Goal: Task Accomplishment & Management: Complete application form

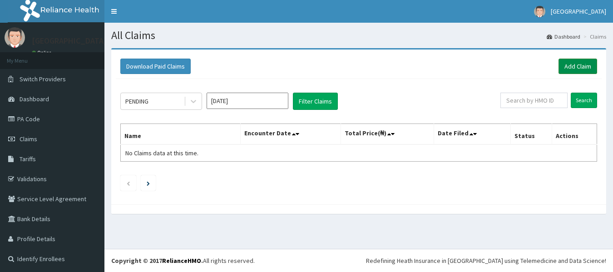
click at [570, 69] on link "Add Claim" at bounding box center [578, 66] width 39 height 15
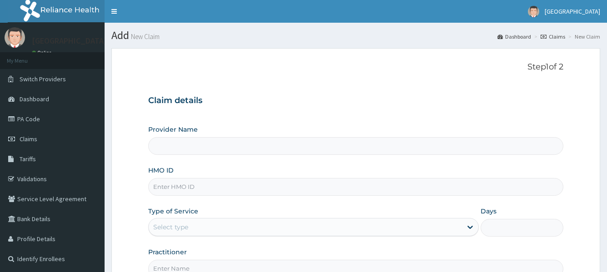
type input "[GEOGRAPHIC_DATA], [GEOGRAPHIC_DATA]"
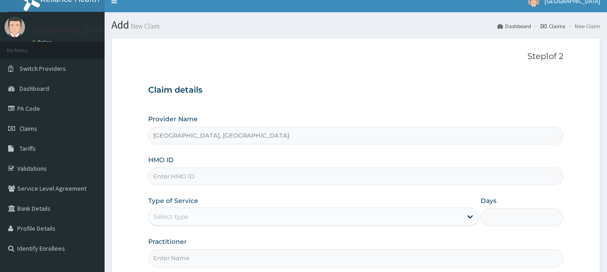
scroll to position [36, 0]
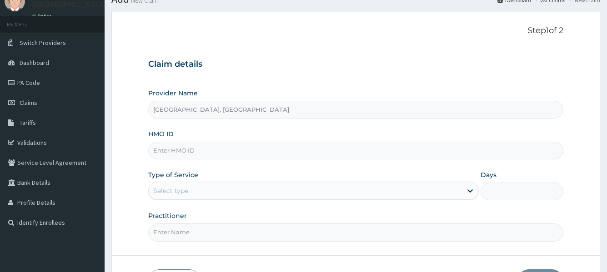
click at [206, 153] on input "HMO ID" at bounding box center [355, 151] width 414 height 18
click at [159, 150] on input "ris/10104/a" at bounding box center [355, 151] width 414 height 18
click at [200, 152] on input "RIS/10104/a" at bounding box center [355, 151] width 414 height 18
type input "RIS/10104/A"
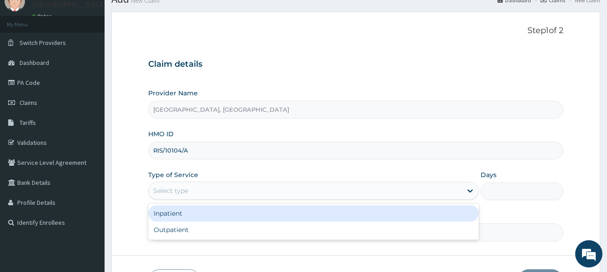
click at [227, 194] on div "Select type" at bounding box center [305, 191] width 313 height 15
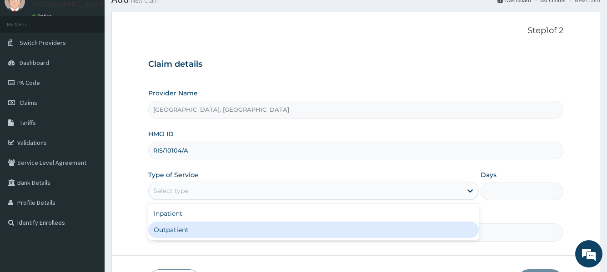
click at [216, 225] on div "Outpatient" at bounding box center [313, 230] width 330 height 16
type input "1"
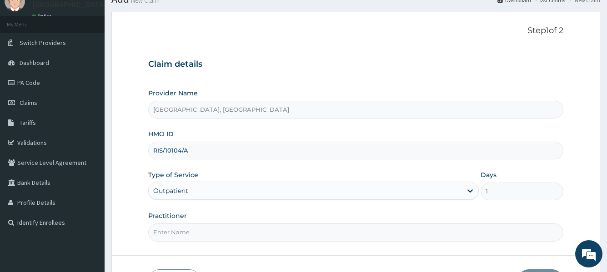
scroll to position [101, 0]
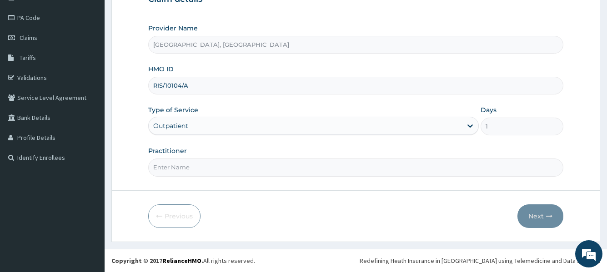
click at [296, 165] on input "Practitioner" at bounding box center [355, 168] width 414 height 18
type input "[PERSON_NAME]"
click at [547, 207] on button "Next" at bounding box center [540, 216] width 46 height 24
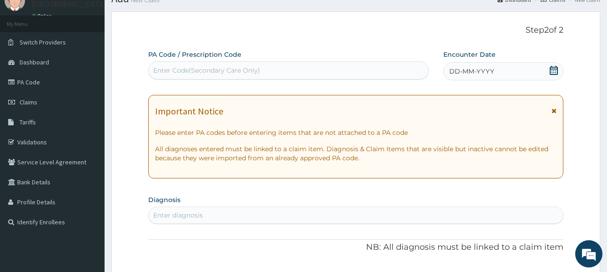
scroll to position [0, 0]
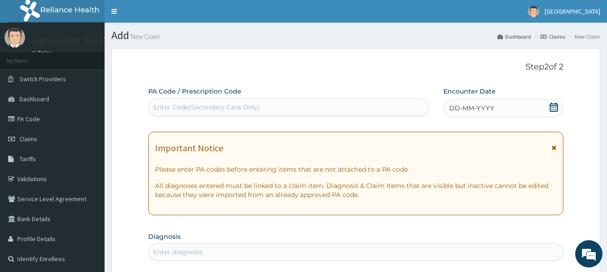
click at [555, 106] on icon at bounding box center [553, 107] width 8 height 9
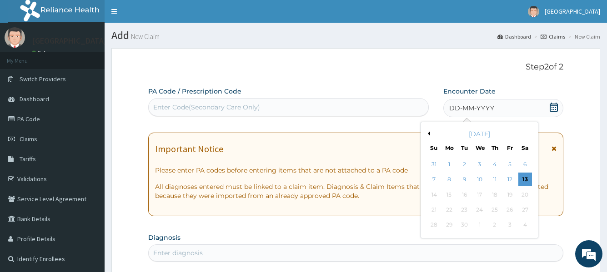
click at [430, 133] on div "[DATE]" at bounding box center [478, 133] width 109 height 9
click at [429, 133] on button "Previous Month" at bounding box center [427, 133] width 5 height 5
click at [464, 211] on div "19" at bounding box center [464, 210] width 14 height 14
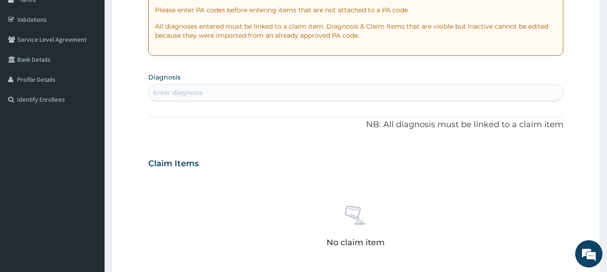
scroll to position [233, 0]
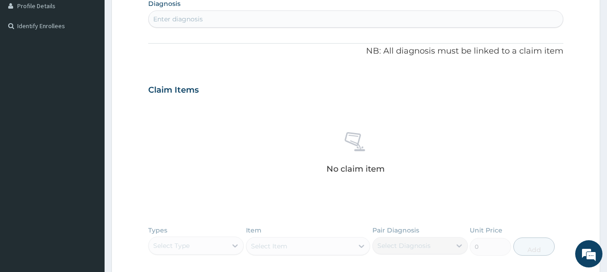
click at [263, 18] on div "Enter diagnosis" at bounding box center [355, 19] width 413 height 15
type input "MALARI"
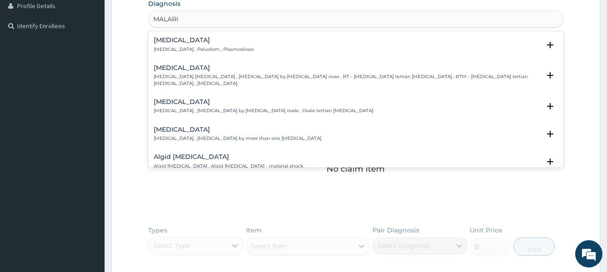
click at [230, 46] on div "Malaria Malaria , Paludism , Plasmodiosis" at bounding box center [355, 45] width 403 height 16
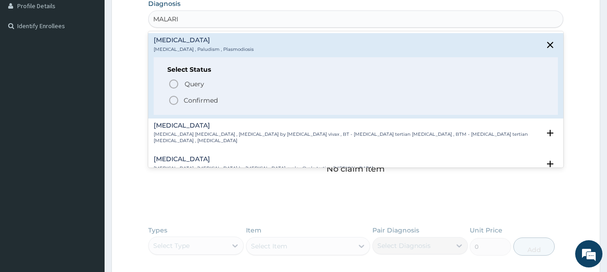
click at [199, 102] on p "Confirmed" at bounding box center [201, 100] width 34 height 9
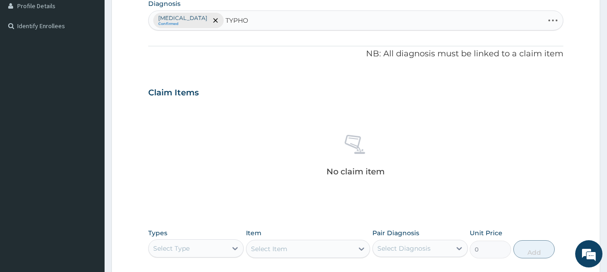
type input "TYPHOI"
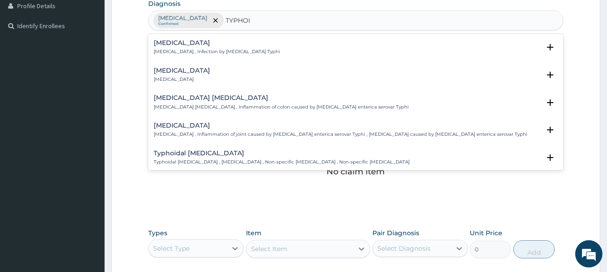
click at [207, 41] on h4 "Typhoid fever" at bounding box center [217, 43] width 126 height 7
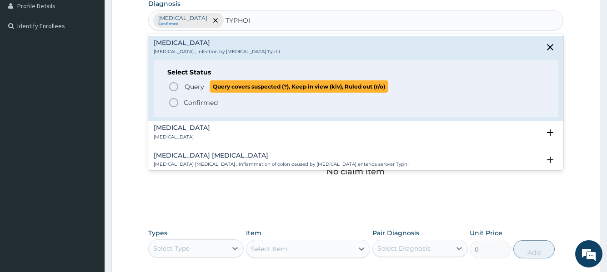
click at [180, 86] on span "Query Query covers suspected (?), Keep in view (kiv), Ruled out (r/o)" at bounding box center [355, 86] width 375 height 12
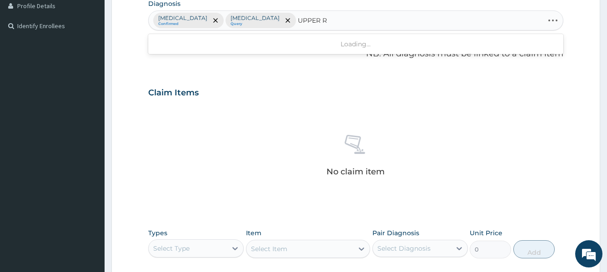
type input "UPPER RE"
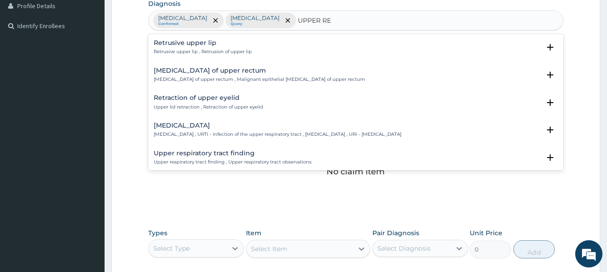
click at [229, 129] on div "Upper respiratory infection Upper respiratory infection , URTI - Infection of t…" at bounding box center [278, 130] width 248 height 16
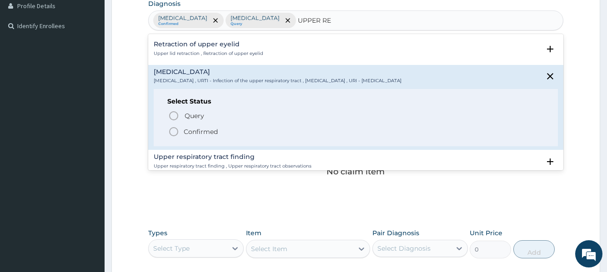
scroll to position [55, 0]
click at [194, 131] on p "Confirmed" at bounding box center [201, 130] width 34 height 9
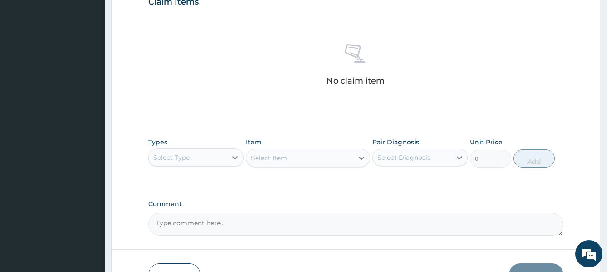
scroll to position [342, 0]
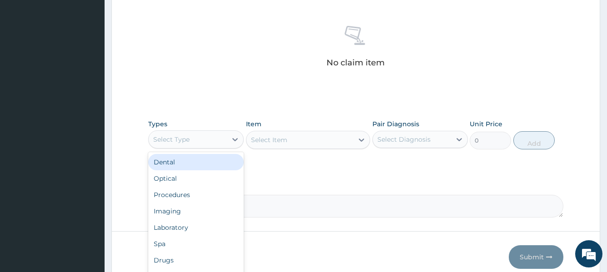
click at [219, 139] on div "Select Type" at bounding box center [188, 139] width 78 height 15
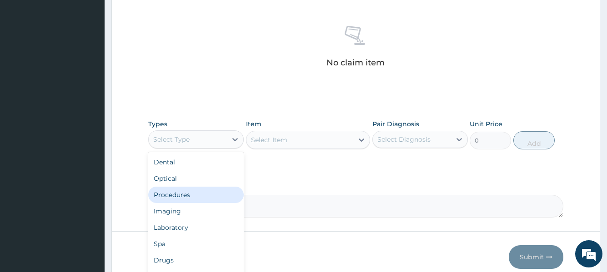
click at [183, 193] on div "Procedures" at bounding box center [195, 195] width 95 height 16
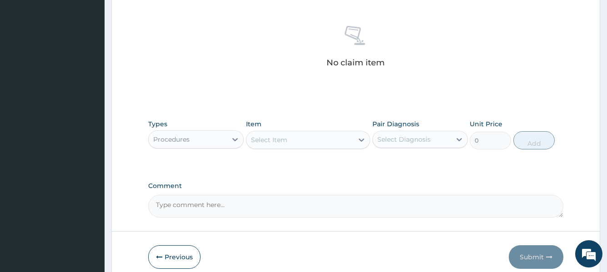
click at [296, 142] on div "Select Item" at bounding box center [299, 140] width 107 height 15
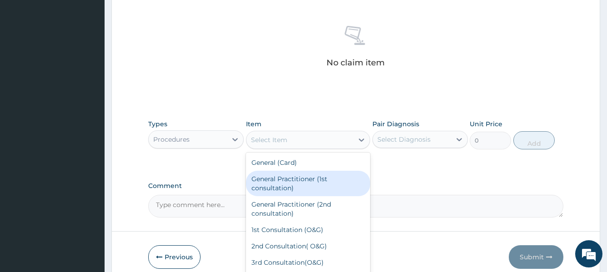
click at [302, 177] on div "General Practitioner (1st consultation)" at bounding box center [308, 183] width 124 height 25
type input "3000"
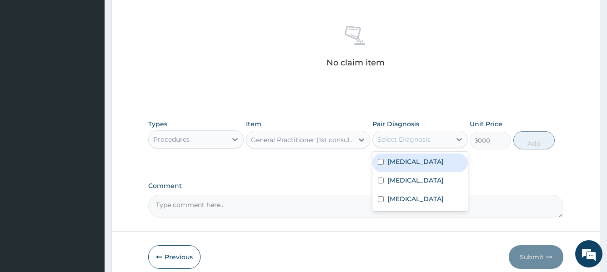
click at [419, 140] on div "Select Diagnosis" at bounding box center [403, 139] width 53 height 9
click at [415, 159] on div "Malaria" at bounding box center [419, 163] width 95 height 19
checkbox input "true"
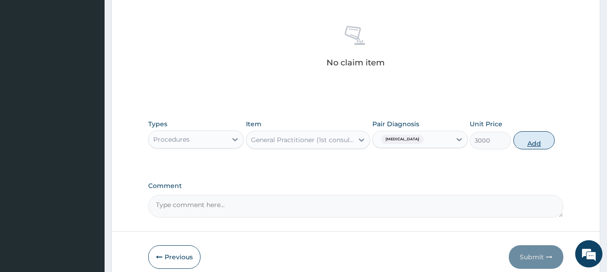
click at [532, 141] on button "Add" at bounding box center [533, 140] width 41 height 18
type input "0"
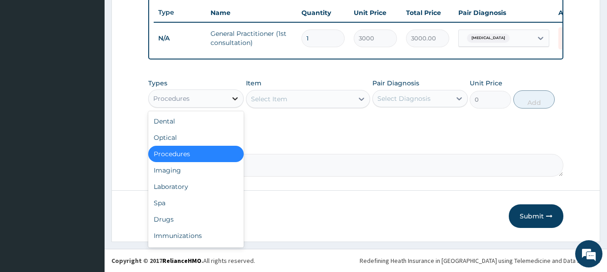
click at [229, 105] on div at bounding box center [235, 98] width 16 height 16
click at [182, 185] on div "Laboratory" at bounding box center [195, 187] width 95 height 16
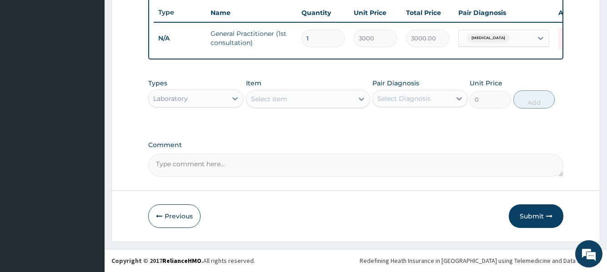
click at [339, 99] on div "Select Item" at bounding box center [299, 99] width 107 height 15
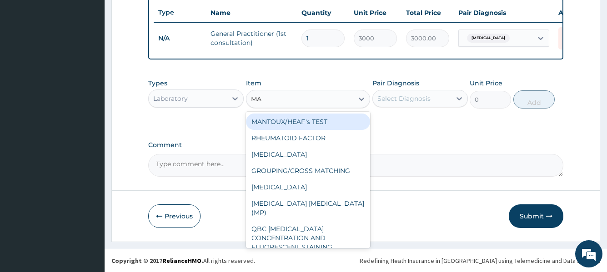
type input "MAL"
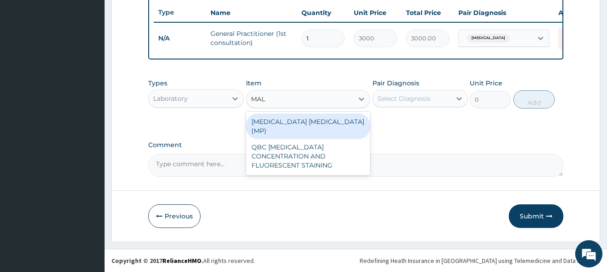
click at [293, 134] on div "MALARIA PARASITE (MP)" at bounding box center [308, 126] width 124 height 25
type input "1400"
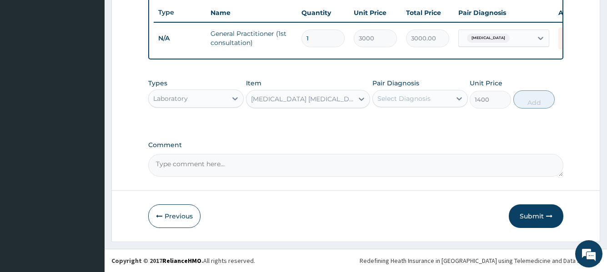
click at [432, 102] on div "Select Diagnosis" at bounding box center [412, 98] width 78 height 15
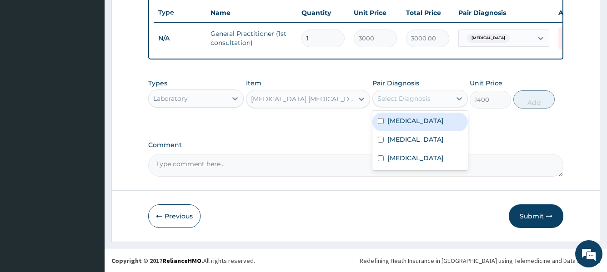
click at [410, 125] on label "Malaria" at bounding box center [415, 120] width 56 height 9
checkbox input "true"
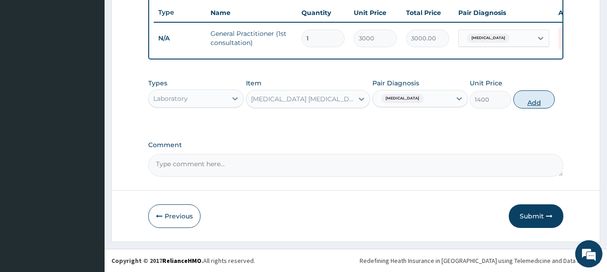
click at [534, 106] on button "Add" at bounding box center [533, 99] width 41 height 18
type input "0"
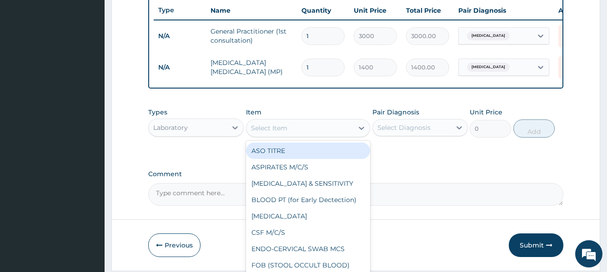
click at [312, 135] on div "Select Item" at bounding box center [299, 128] width 107 height 15
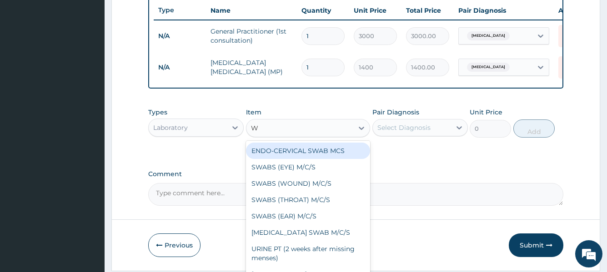
type input "WI"
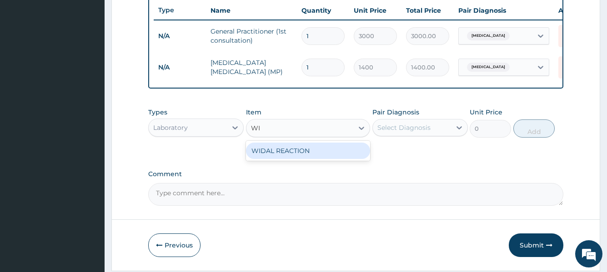
click at [316, 154] on div "WIDAL REACTION" at bounding box center [308, 151] width 124 height 16
type input "2000"
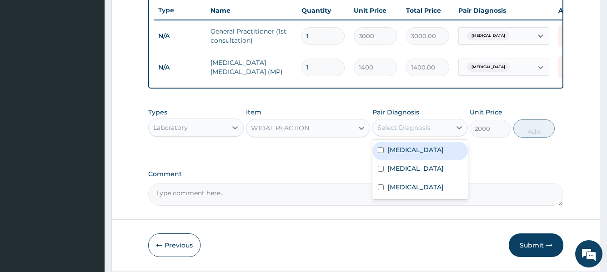
click at [415, 132] on div "Select Diagnosis" at bounding box center [403, 127] width 53 height 9
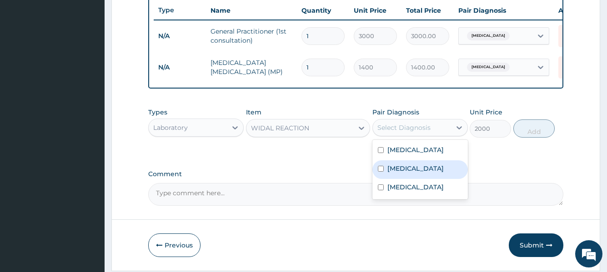
click at [412, 173] on label "[MEDICAL_DATA]" at bounding box center [415, 168] width 56 height 9
checkbox input "true"
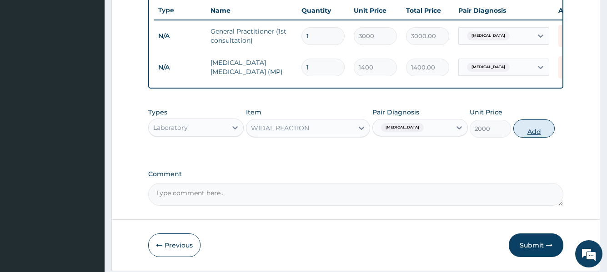
click at [533, 138] on button "Add" at bounding box center [533, 128] width 41 height 18
type input "0"
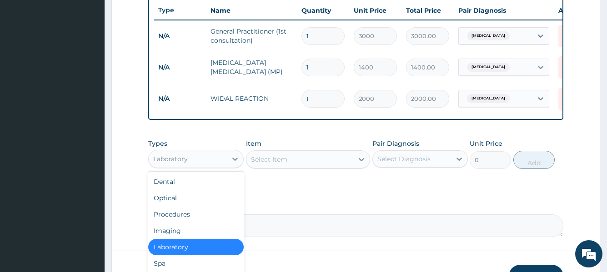
click at [223, 166] on div "Laboratory" at bounding box center [188, 159] width 78 height 15
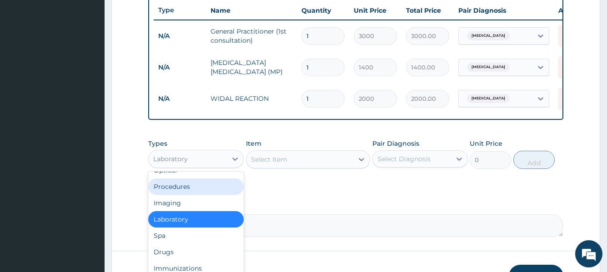
scroll to position [31, 0]
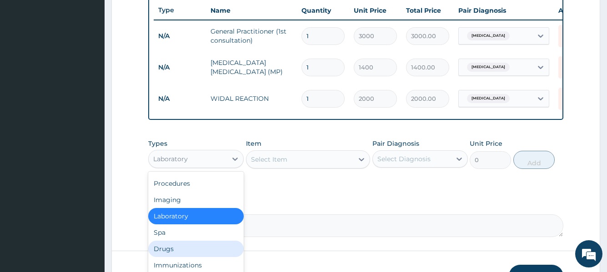
click at [181, 254] on div "Drugs" at bounding box center [195, 249] width 95 height 16
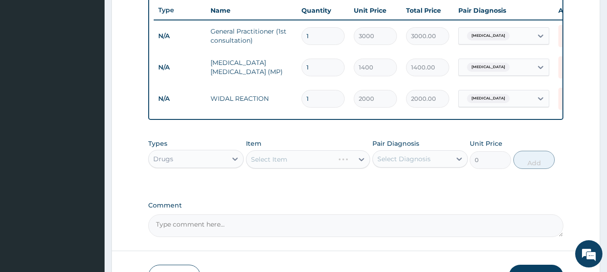
click at [303, 159] on div "Select Item" at bounding box center [308, 159] width 124 height 18
click at [344, 167] on div "Select Item" at bounding box center [299, 159] width 107 height 15
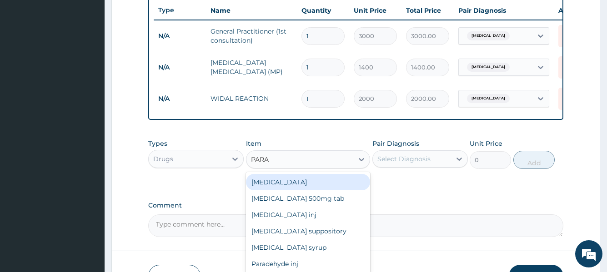
type input "PARAC"
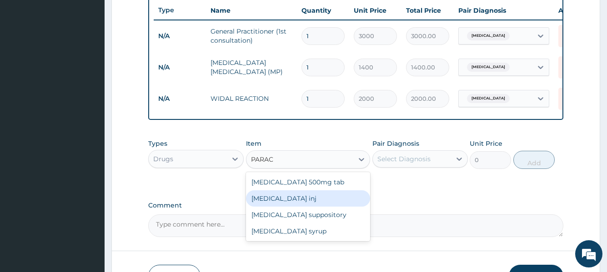
click at [301, 202] on div "[MEDICAL_DATA] inj" at bounding box center [308, 198] width 124 height 16
type input "150"
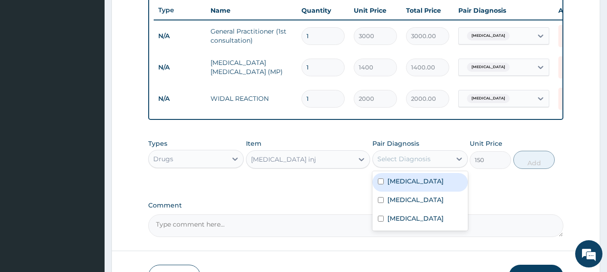
click at [388, 164] on div "Select Diagnosis" at bounding box center [403, 158] width 53 height 9
click at [396, 184] on label "[MEDICAL_DATA]" at bounding box center [415, 181] width 56 height 9
checkbox input "true"
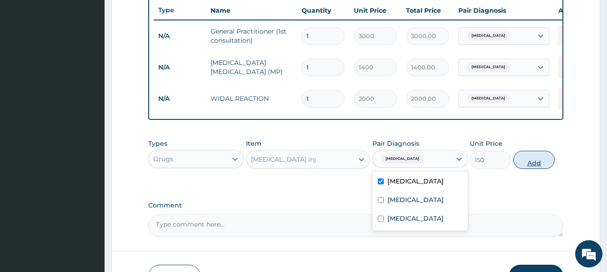
click at [529, 166] on button "Add" at bounding box center [533, 160] width 41 height 18
type input "0"
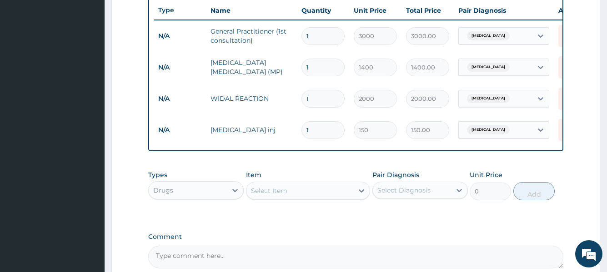
type input "0.00"
type input "2"
type input "300.00"
type input "2"
click at [298, 195] on div "Select Item" at bounding box center [299, 191] width 107 height 15
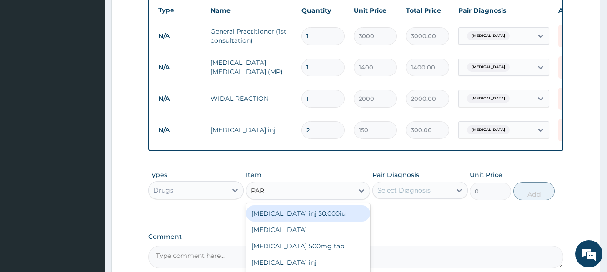
type input "PARA"
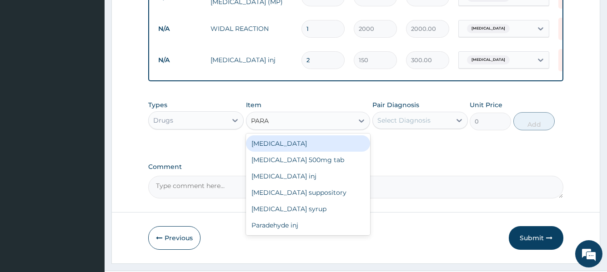
scroll to position [421, 0]
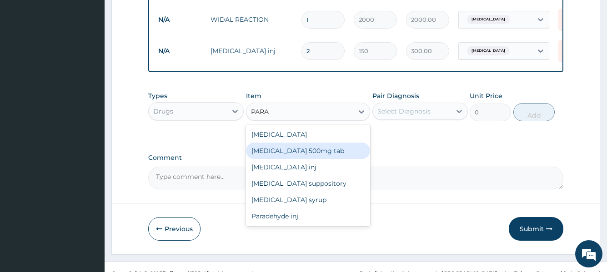
click at [299, 159] on div "[MEDICAL_DATA] 500mg tab" at bounding box center [308, 151] width 124 height 16
type input "10"
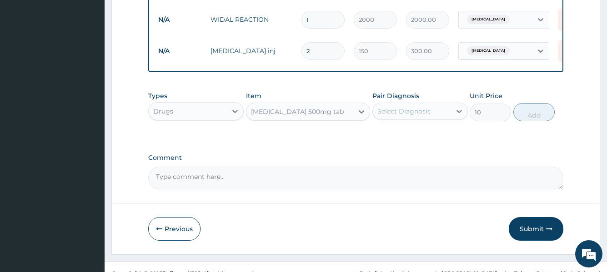
click at [412, 119] on div "Select Diagnosis" at bounding box center [412, 111] width 78 height 15
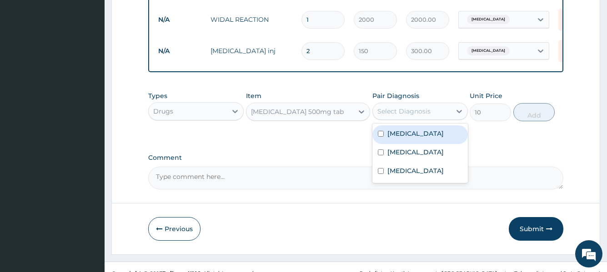
click at [411, 139] on div "[MEDICAL_DATA]" at bounding box center [419, 134] width 95 height 19
checkbox input "true"
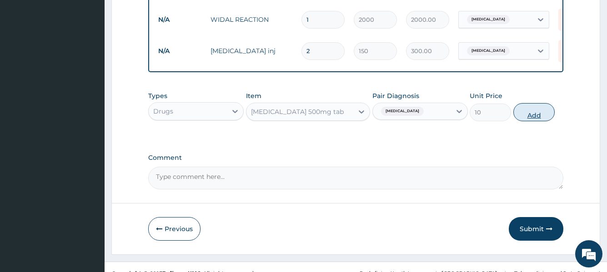
click at [531, 121] on button "Add" at bounding box center [533, 112] width 41 height 18
type input "0"
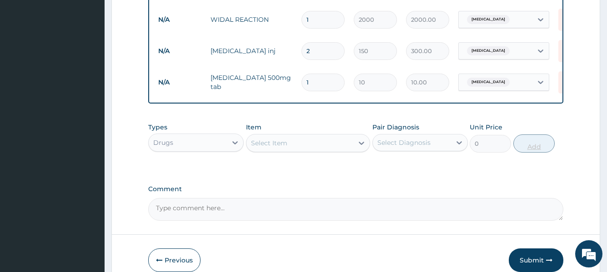
type input "18"
type input "180.00"
type input "18"
click at [312, 150] on div "Select Item" at bounding box center [299, 143] width 107 height 15
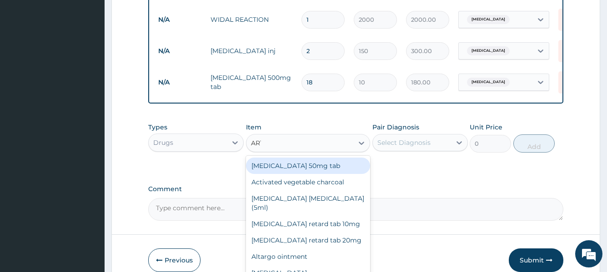
type input "ARTE"
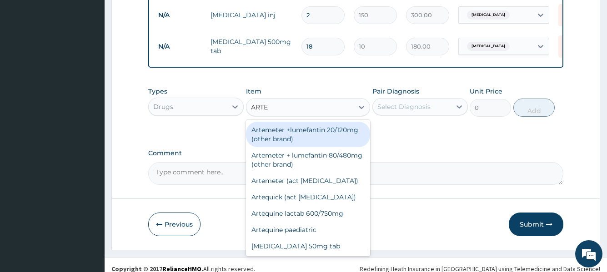
scroll to position [463, 0]
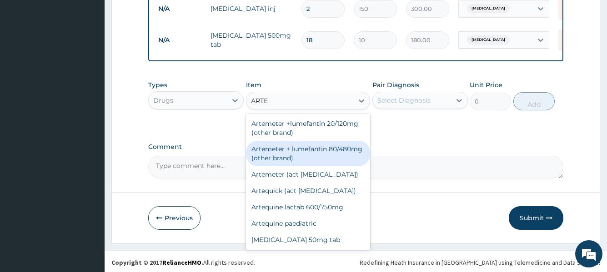
click at [310, 159] on div "Artemeter + lumefantin 80/480mg (other brand)" at bounding box center [308, 153] width 124 height 25
type input "192"
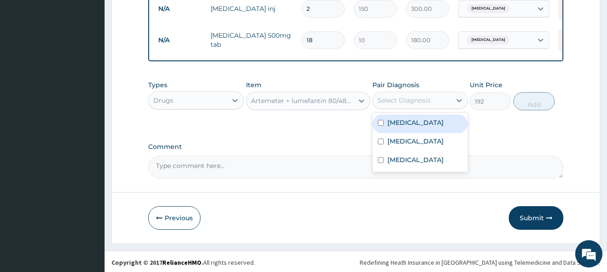
click at [421, 105] on div "Select Diagnosis" at bounding box center [403, 100] width 53 height 9
click at [418, 129] on div "[MEDICAL_DATA]" at bounding box center [419, 123] width 95 height 19
checkbox input "true"
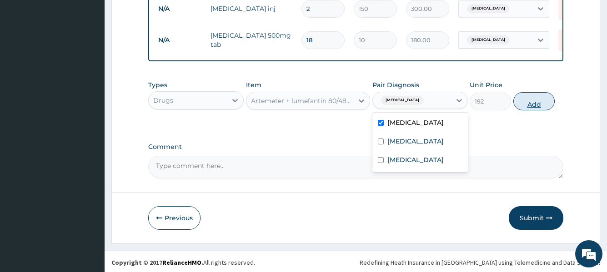
click at [532, 110] on button "Add" at bounding box center [533, 101] width 41 height 18
type input "0"
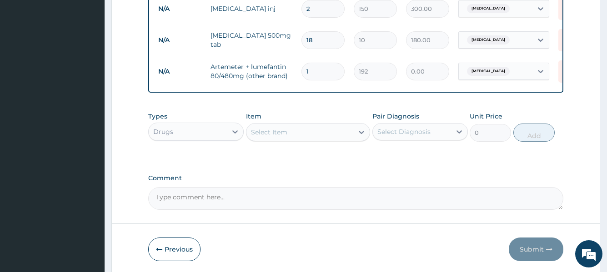
type input "0.00"
type input "6"
type input "1152.00"
type input "6"
click at [313, 139] on div "Select Item" at bounding box center [299, 132] width 107 height 15
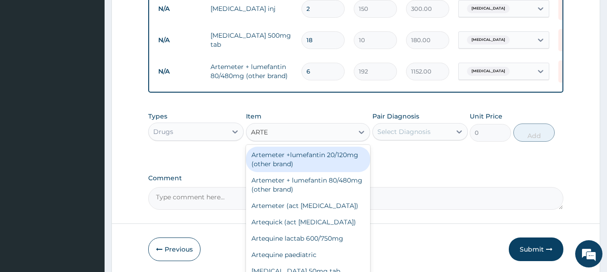
type input "ARTES"
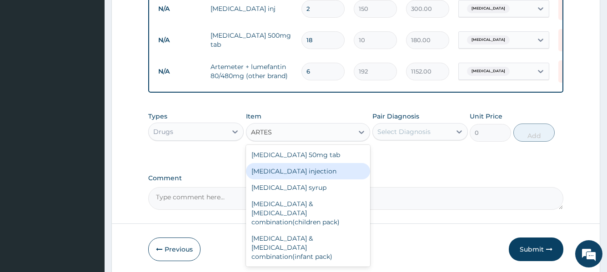
click at [311, 178] on div "Artesunate injection" at bounding box center [308, 171] width 124 height 16
type input "1140"
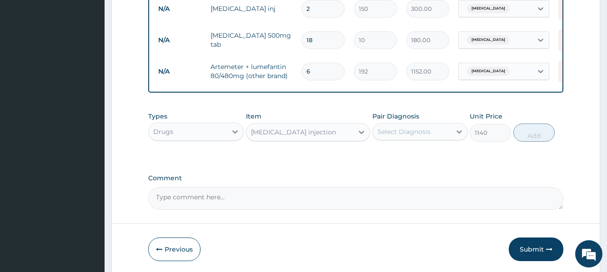
click at [411, 136] on div "Select Diagnosis" at bounding box center [403, 131] width 53 height 9
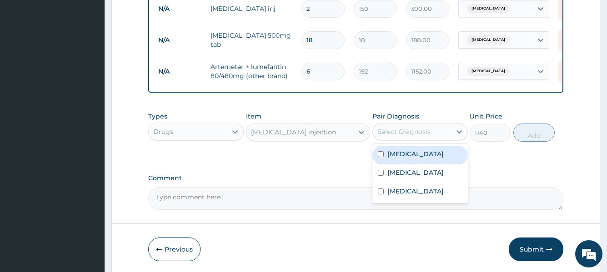
click at [403, 164] on div "Malaria" at bounding box center [419, 155] width 95 height 19
checkbox input "true"
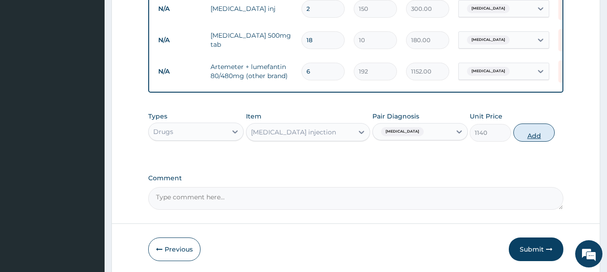
click at [529, 139] on button "Add" at bounding box center [533, 133] width 41 height 18
type input "0"
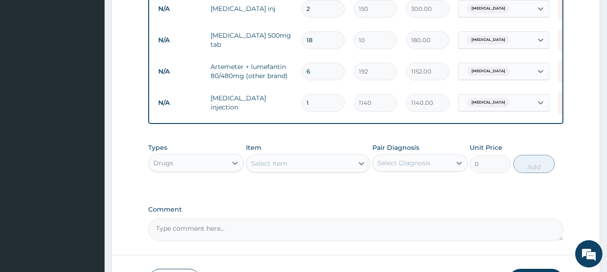
type input "0.00"
type input "3"
type input "3420.00"
type input "3"
click at [308, 145] on div "Types Drugs Item Select Item Pair Diagnosis Select Diagnosis Unit Price 0 Add" at bounding box center [355, 158] width 414 height 39
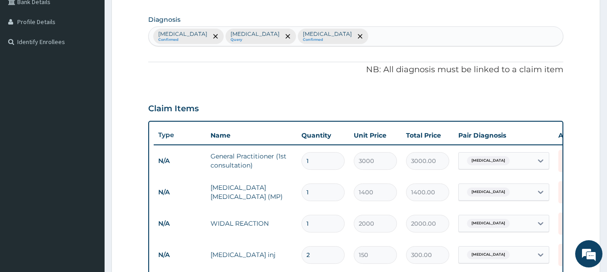
scroll to position [185, 0]
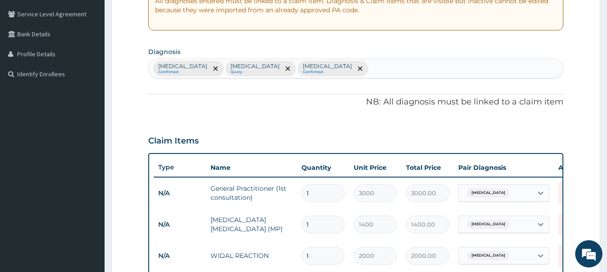
click at [358, 67] on div "Malaria Confirmed Typhoid fever Query Upper respiratory infection Confirmed" at bounding box center [355, 68] width 413 height 19
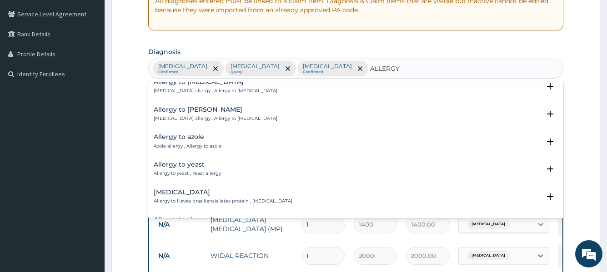
scroll to position [712, 0]
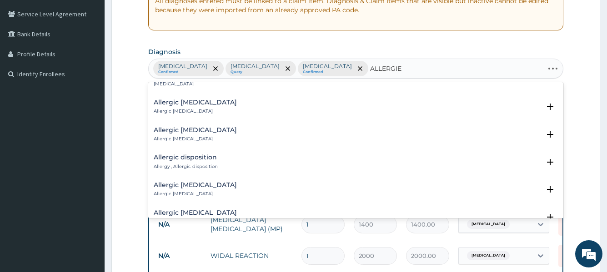
type input "ALLERGIES"
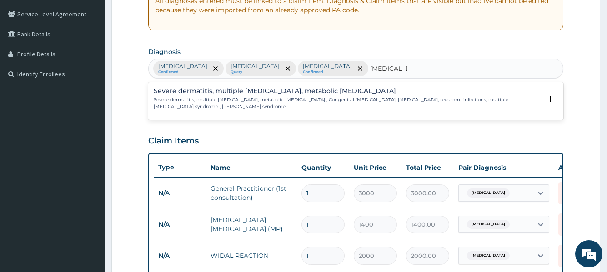
scroll to position [0, 0]
click at [275, 106] on p "Severe dermatitis, multiple allergies, metabolic wasting syndrome , Congenital …" at bounding box center [347, 103] width 386 height 13
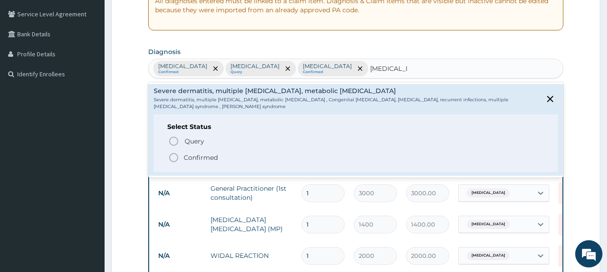
click at [192, 155] on p "Confirmed" at bounding box center [201, 157] width 34 height 9
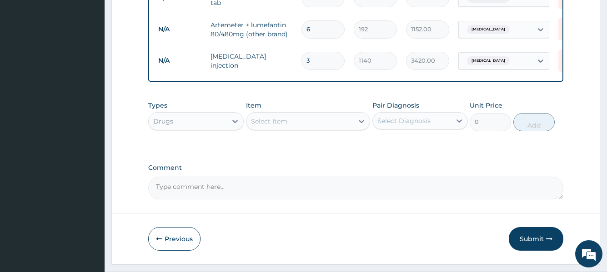
scroll to position [524, 0]
click at [325, 119] on div "Types Drugs Item Select Item Pair Diagnosis Select Diagnosis Unit Price 0 Add" at bounding box center [355, 114] width 414 height 39
click at [325, 113] on div "Select Item" at bounding box center [299, 120] width 107 height 15
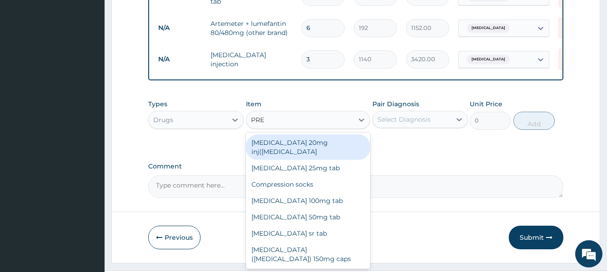
type input "PRED"
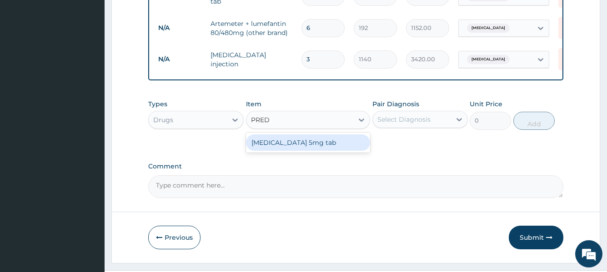
click at [319, 134] on div "Prednisolone 5mg tab" at bounding box center [308, 142] width 124 height 16
type input "7"
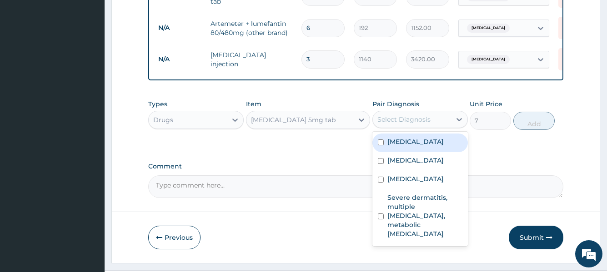
click at [410, 115] on div "Select Diagnosis" at bounding box center [403, 119] width 53 height 9
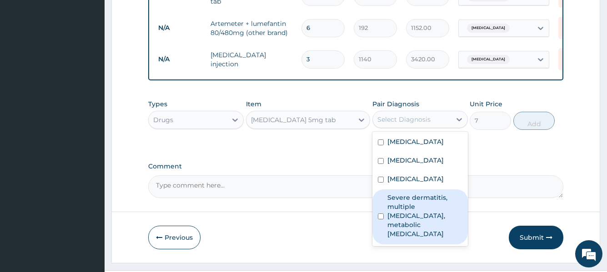
click at [402, 199] on label "Severe dermatitis, multiple allergies, metabolic wasting syndrome" at bounding box center [424, 215] width 75 height 45
checkbox input "true"
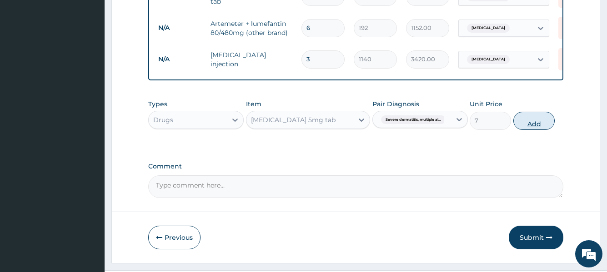
click at [535, 112] on button "Add" at bounding box center [533, 121] width 41 height 18
type input "0"
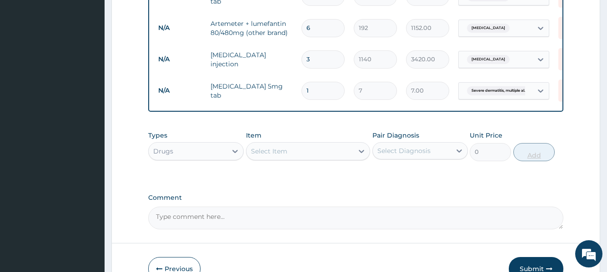
type input "19"
type input "133.00"
type input "1"
type input "7.00"
type input "18"
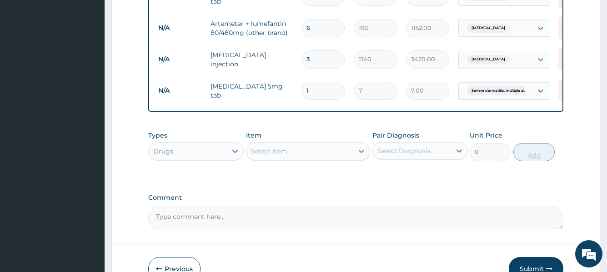
type input "126.00"
type input "18"
click at [335, 144] on div "Select Item" at bounding box center [299, 151] width 107 height 15
type input "K"
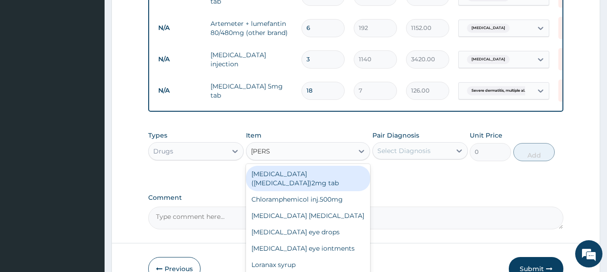
type input "LORAT"
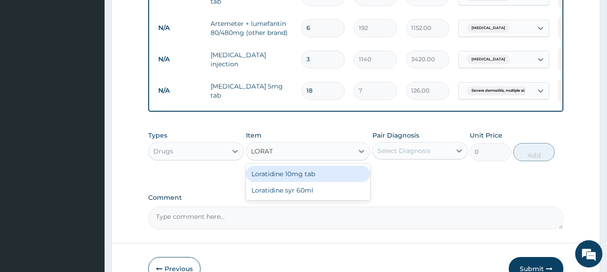
click at [313, 166] on div "Loratidine 10mg tab" at bounding box center [308, 174] width 124 height 16
type input "100"
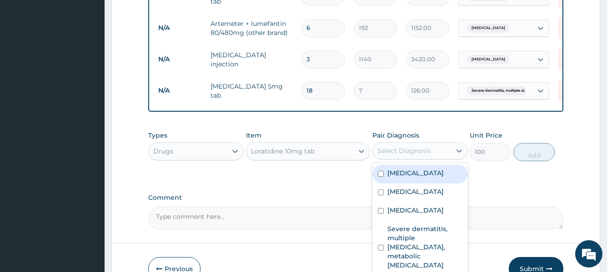
click at [405, 146] on div "Select Diagnosis" at bounding box center [403, 150] width 53 height 9
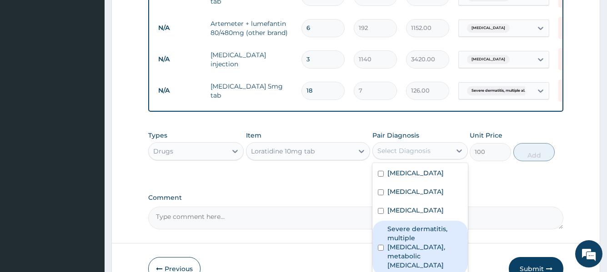
click at [398, 233] on label "Severe dermatitis, multiple allergies, metabolic wasting syndrome" at bounding box center [424, 246] width 75 height 45
checkbox input "true"
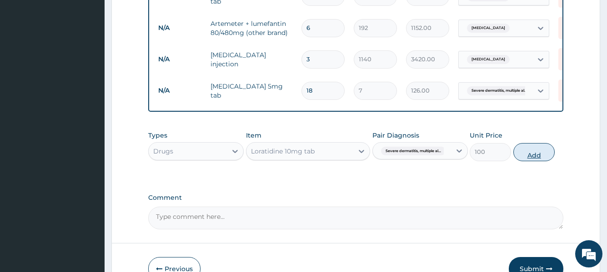
click at [527, 144] on button "Add" at bounding box center [533, 152] width 41 height 18
type input "0"
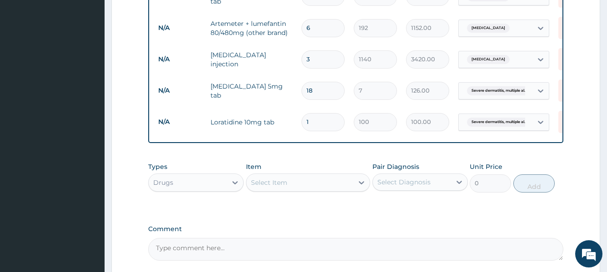
type input "0.00"
type input "2"
type input "200.00"
type input "20"
type input "2000.00"
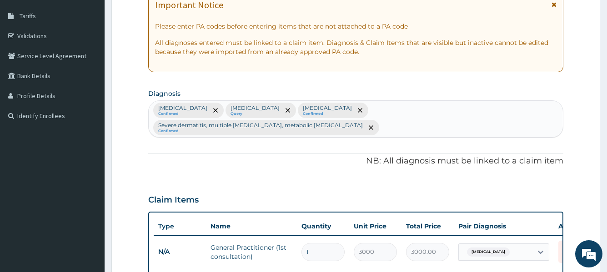
scroll to position [142, 0]
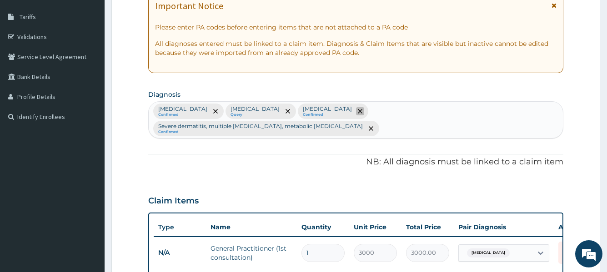
click at [358, 111] on icon "remove selection option" at bounding box center [360, 111] width 5 height 5
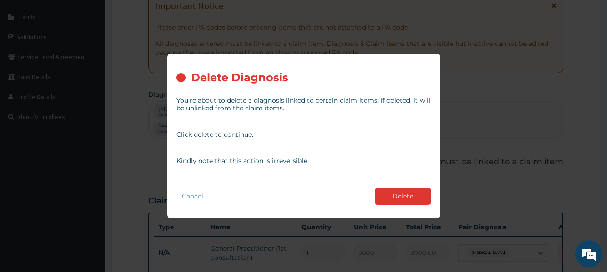
type input "20"
click at [402, 196] on button "Delete" at bounding box center [402, 196] width 56 height 17
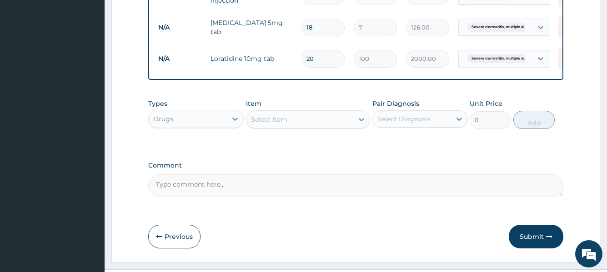
scroll to position [597, 0]
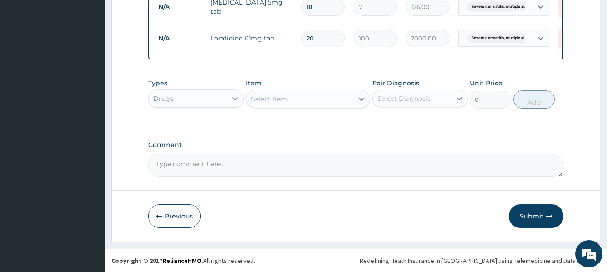
click at [531, 221] on button "Submit" at bounding box center [535, 216] width 55 height 24
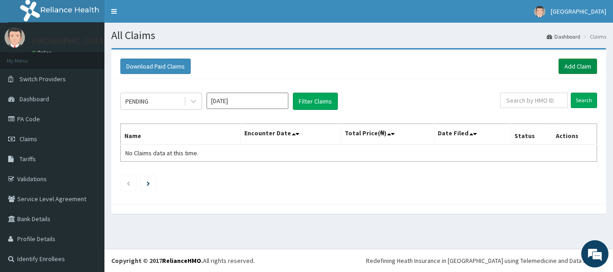
click at [574, 69] on link "Add Claim" at bounding box center [578, 66] width 39 height 15
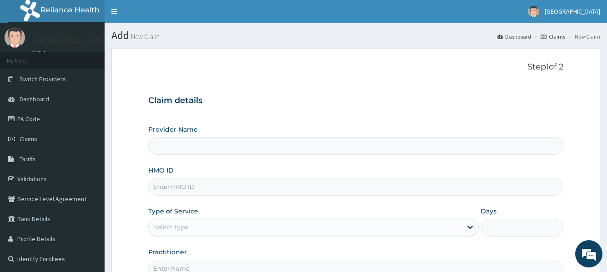
type input "[GEOGRAPHIC_DATA], [GEOGRAPHIC_DATA]"
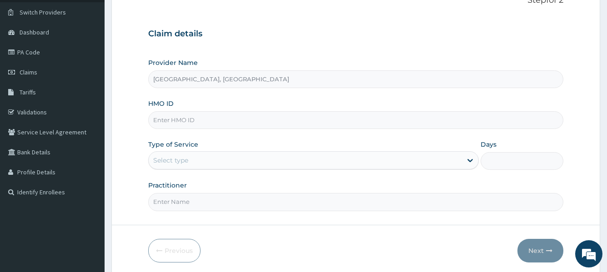
scroll to position [70, 0]
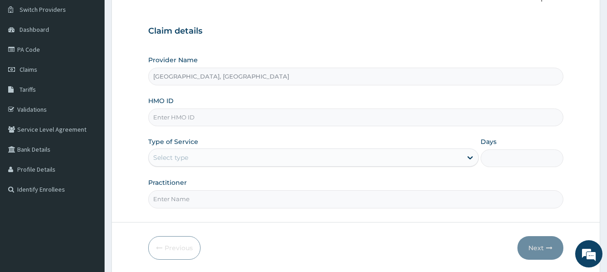
click at [277, 114] on input "HMO ID" at bounding box center [355, 118] width 414 height 18
type input "ICD/10012/D"
click at [305, 161] on div "Select type" at bounding box center [305, 157] width 313 height 15
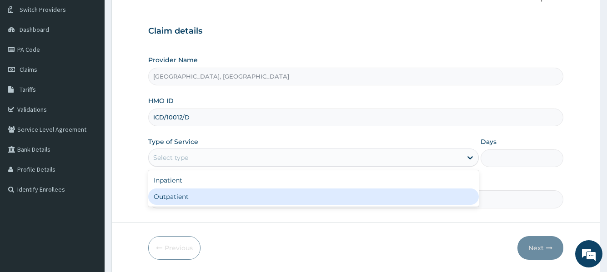
click at [261, 192] on div "Outpatient" at bounding box center [313, 197] width 330 height 16
type input "1"
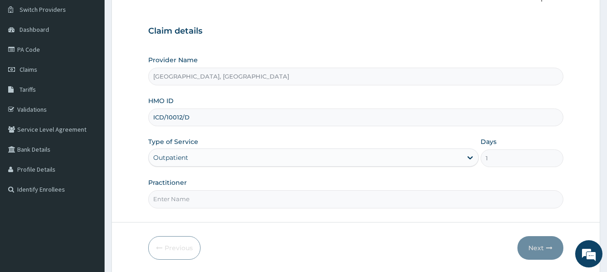
click at [247, 197] on input "Practitioner" at bounding box center [355, 199] width 414 height 18
type input "[PERSON_NAME]"
click at [541, 250] on button "Next" at bounding box center [540, 248] width 46 height 24
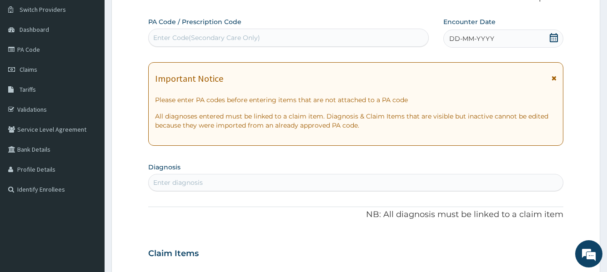
click at [557, 36] on icon at bounding box center [553, 37] width 8 height 9
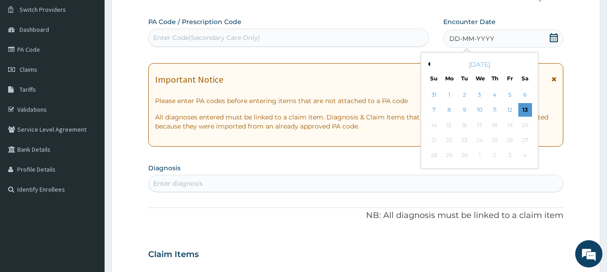
click at [432, 62] on div "[DATE]" at bounding box center [478, 64] width 109 height 9
click at [428, 65] on button "Previous Month" at bounding box center [427, 64] width 5 height 5
click at [493, 139] on div "21" at bounding box center [494, 141] width 14 height 14
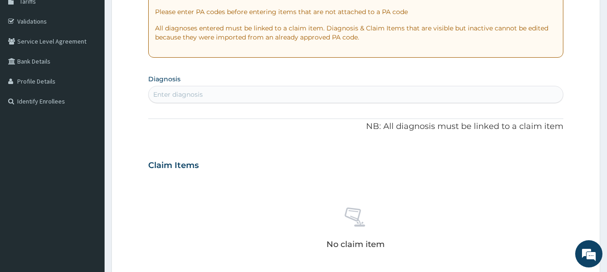
scroll to position [164, 0]
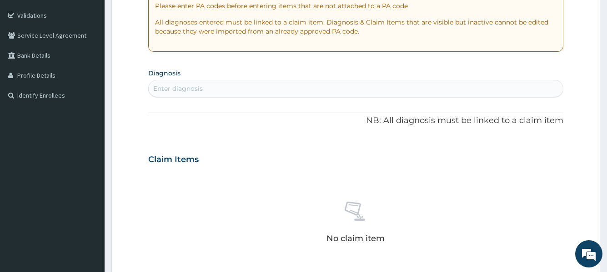
click at [306, 90] on div "Enter diagnosis" at bounding box center [355, 88] width 413 height 15
type input "TYPHOI"
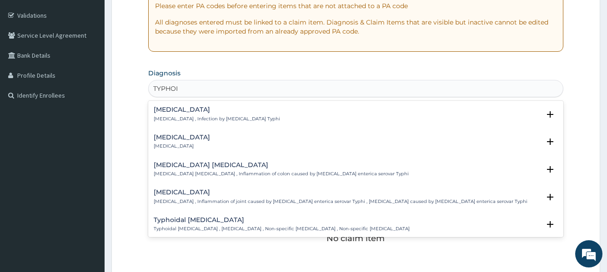
click at [223, 119] on p "Typhoid fever , Infection by Salmonella Typhi" at bounding box center [217, 119] width 126 height 6
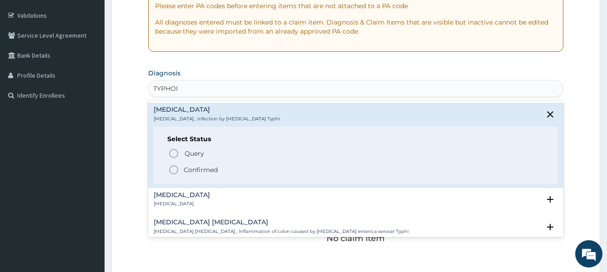
click at [197, 174] on p "Confirmed" at bounding box center [201, 169] width 34 height 9
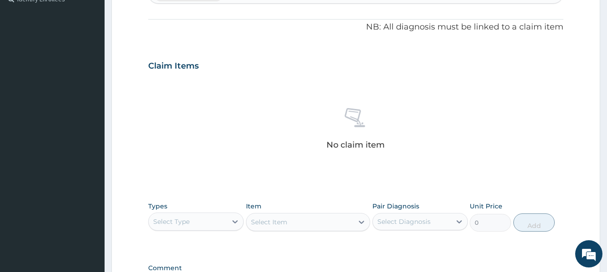
scroll to position [282, 0]
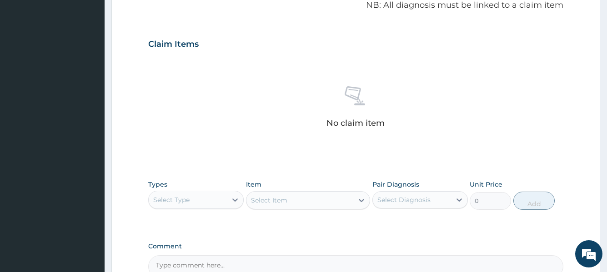
click at [200, 196] on div "Select Type" at bounding box center [188, 200] width 78 height 15
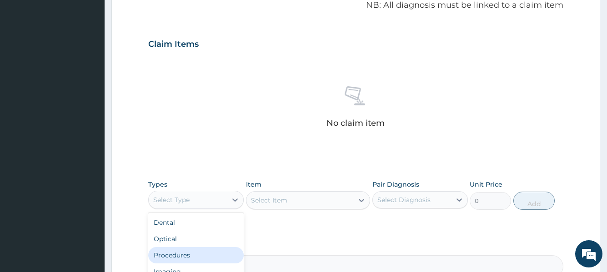
click at [184, 254] on div "Procedures" at bounding box center [195, 255] width 95 height 16
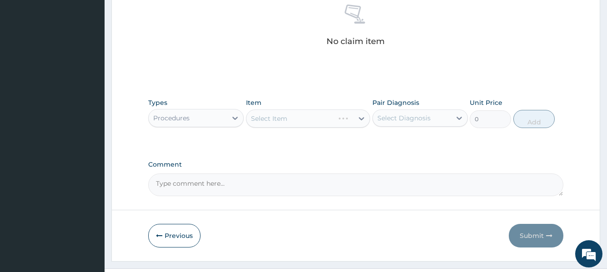
scroll to position [383, 0]
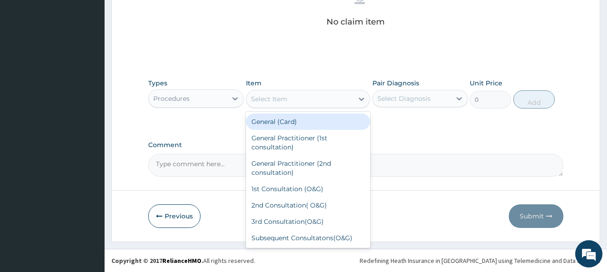
click at [349, 102] on div "Select Item" at bounding box center [299, 99] width 107 height 15
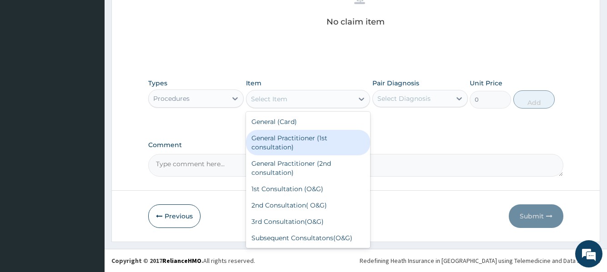
click at [318, 134] on div "General Practitioner (1st consultation)" at bounding box center [308, 142] width 124 height 25
type input "3000"
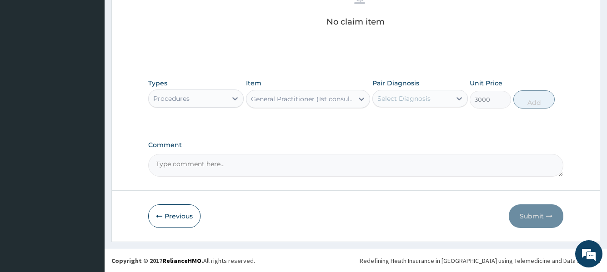
click at [431, 104] on div "Select Diagnosis" at bounding box center [412, 98] width 78 height 15
click at [422, 118] on label "Typhoid fever" at bounding box center [415, 120] width 56 height 9
checkbox input "true"
click at [531, 102] on button "Add" at bounding box center [533, 99] width 41 height 18
type input "0"
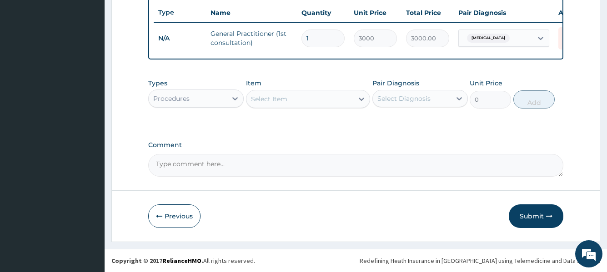
scroll to position [347, 0]
click at [222, 101] on div "Procedures" at bounding box center [188, 98] width 78 height 15
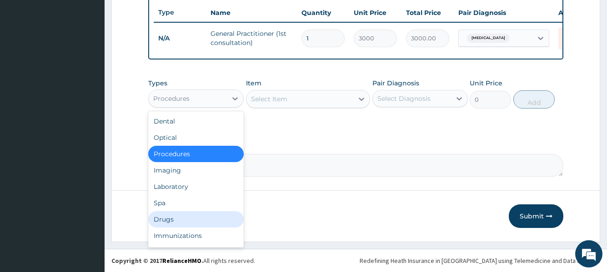
click at [174, 223] on div "Drugs" at bounding box center [195, 219] width 95 height 16
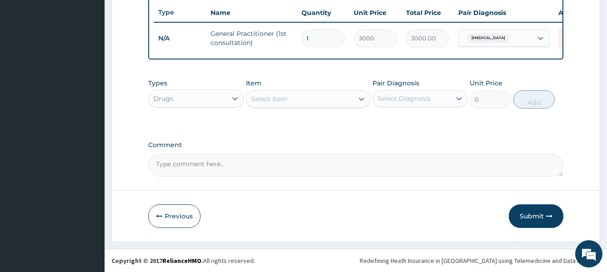
click at [348, 102] on div "Select Item" at bounding box center [299, 99] width 107 height 15
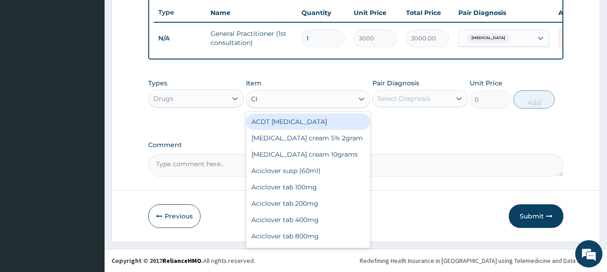
type input "CIP"
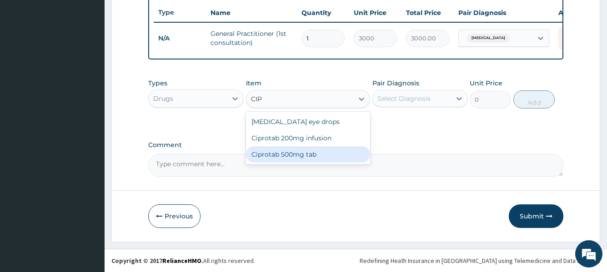
click at [293, 150] on div "Ciprotab 500mg tab" at bounding box center [308, 154] width 124 height 16
type input "150"
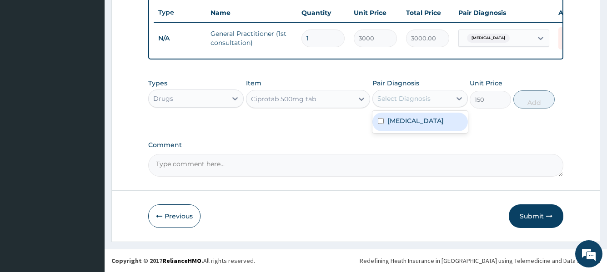
click at [395, 97] on div "Select Diagnosis" at bounding box center [403, 98] width 53 height 9
click at [408, 121] on label "Typhoid fever" at bounding box center [415, 120] width 56 height 9
checkbox input "true"
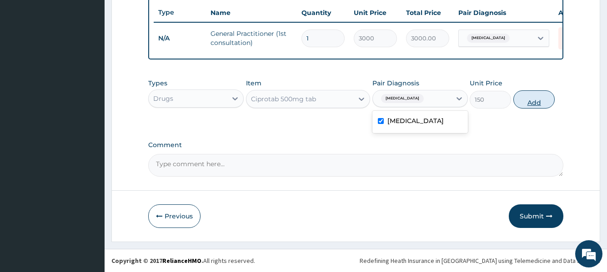
click at [533, 99] on button "Add" at bounding box center [533, 99] width 41 height 18
type input "0"
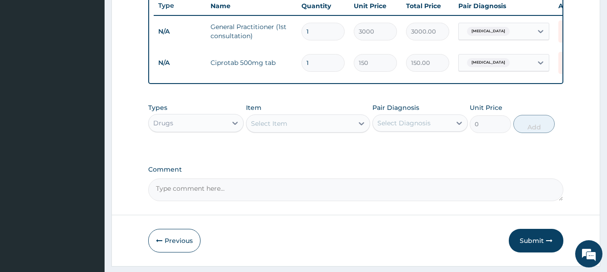
type input "14"
type input "2100.00"
type input "14"
click at [528, 244] on button "Submit" at bounding box center [535, 241] width 55 height 24
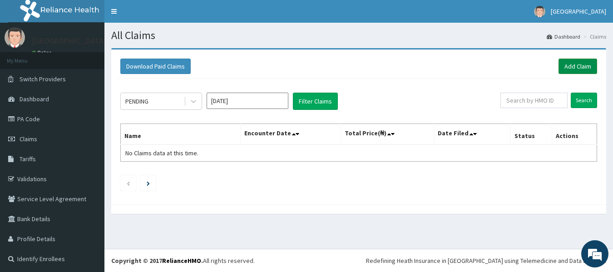
click at [572, 62] on link "Add Claim" at bounding box center [578, 66] width 39 height 15
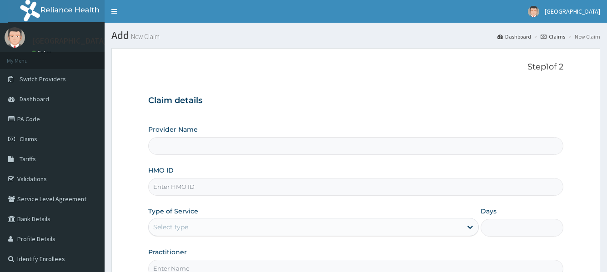
drag, startPoint x: 254, startPoint y: 185, endPoint x: 266, endPoint y: 132, distance: 54.5
click at [254, 185] on input "HMO ID" at bounding box center [355, 187] width 414 height 18
type input "[GEOGRAPHIC_DATA], [GEOGRAPHIC_DATA]"
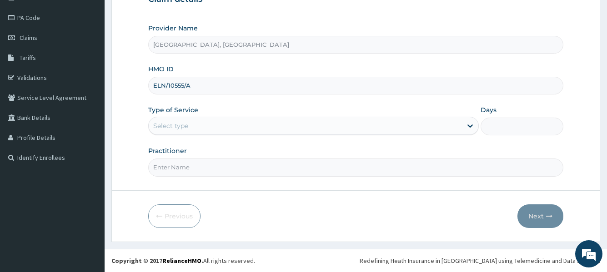
type input "ELN/10555/A"
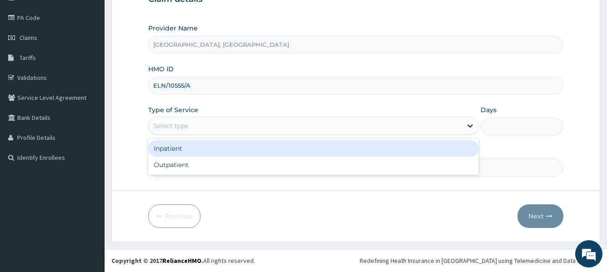
click at [353, 124] on div "Select type" at bounding box center [305, 126] width 313 height 15
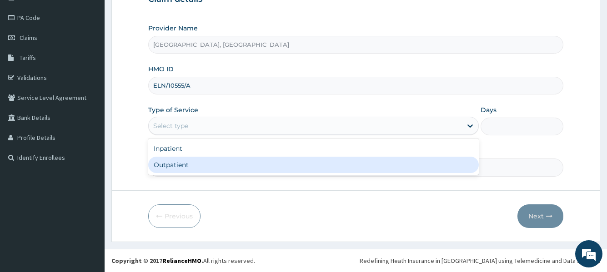
click at [304, 159] on div "Outpatient" at bounding box center [313, 165] width 330 height 16
type input "1"
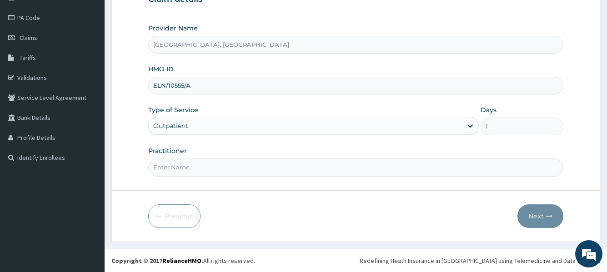
click at [288, 169] on input "Practitioner" at bounding box center [355, 168] width 414 height 18
type input "[PERSON_NAME]"
click at [542, 215] on button "Next" at bounding box center [540, 216] width 46 height 24
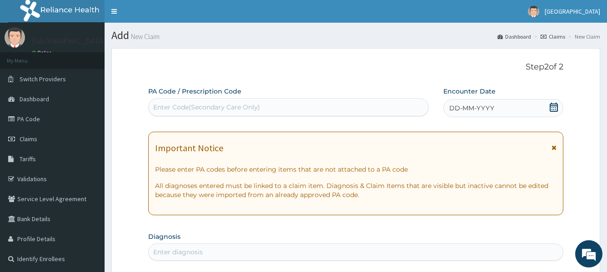
click at [552, 108] on icon at bounding box center [553, 107] width 9 height 9
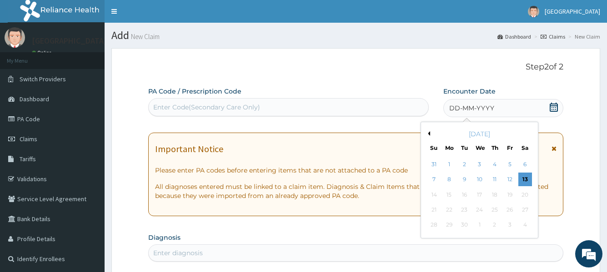
click at [431, 136] on div "[DATE]" at bounding box center [478, 133] width 109 height 9
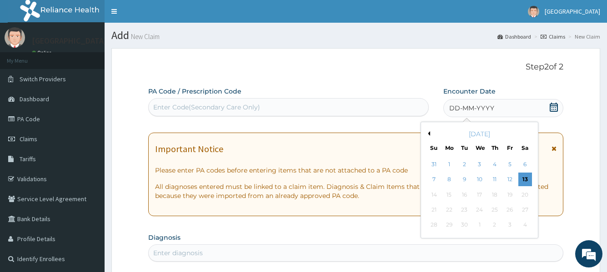
click at [431, 136] on div "[DATE]" at bounding box center [478, 133] width 109 height 9
click at [429, 134] on button "Previous Month" at bounding box center [427, 133] width 5 height 5
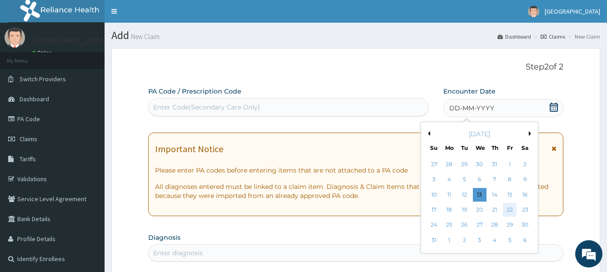
click at [511, 214] on div "22" at bounding box center [509, 210] width 14 height 14
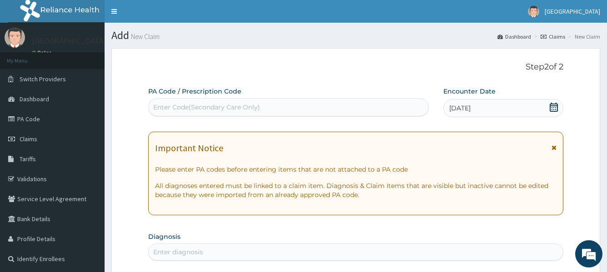
click at [309, 103] on div "Enter Code(Secondary Care Only)" at bounding box center [288, 107] width 279 height 15
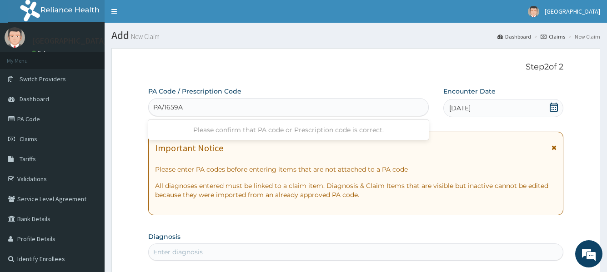
type input "PA/1659AC"
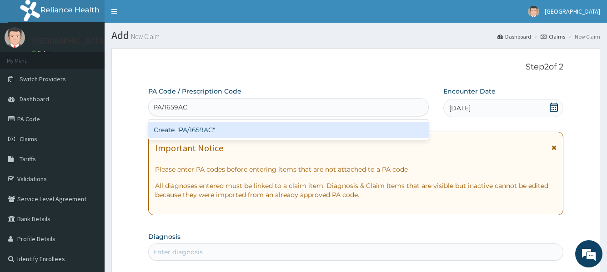
click at [264, 128] on div "Create "PA/1659AC"" at bounding box center [288, 130] width 280 height 16
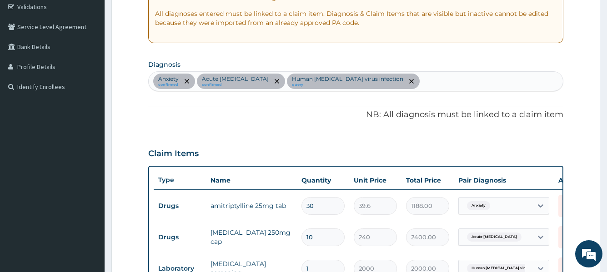
scroll to position [172, 0]
click at [421, 81] on div "Anxiety confirmed Acute [MEDICAL_DATA] confirmed Human [MEDICAL_DATA] virus inf…" at bounding box center [355, 81] width 413 height 19
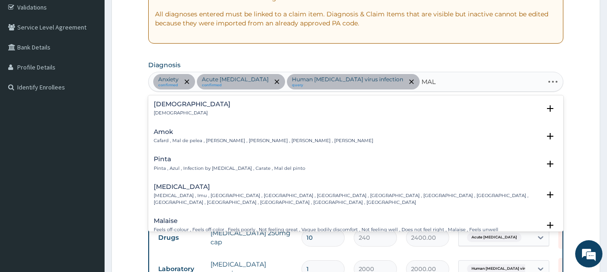
type input "MALA"
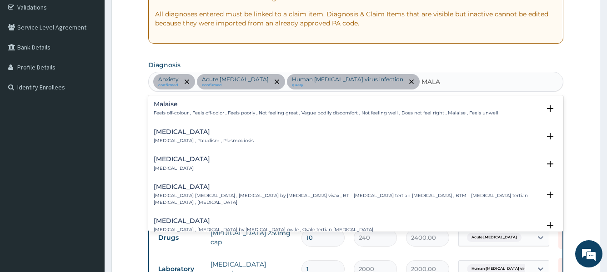
click at [230, 138] on div "[MEDICAL_DATA] [MEDICAL_DATA] , Paludism , Plasmodiosis" at bounding box center [355, 137] width 403 height 16
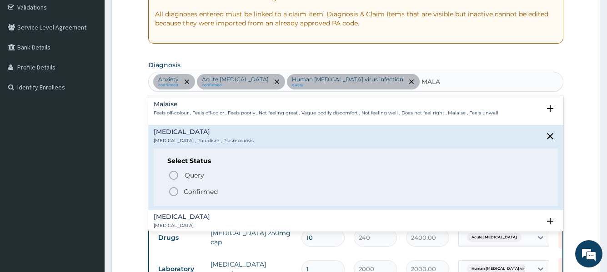
click at [193, 188] on p "Confirmed" at bounding box center [201, 191] width 34 height 9
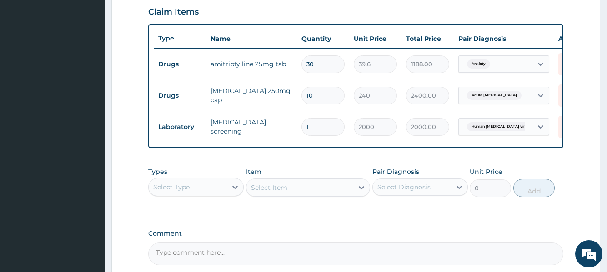
scroll to position [317, 0]
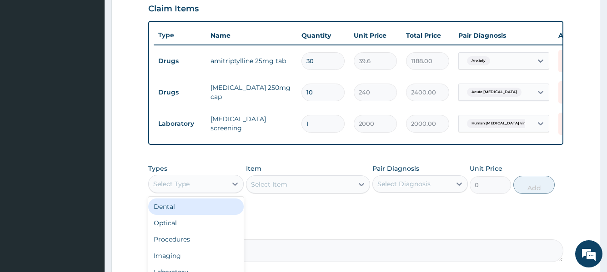
click at [227, 191] on div "Select Type" at bounding box center [188, 184] width 78 height 15
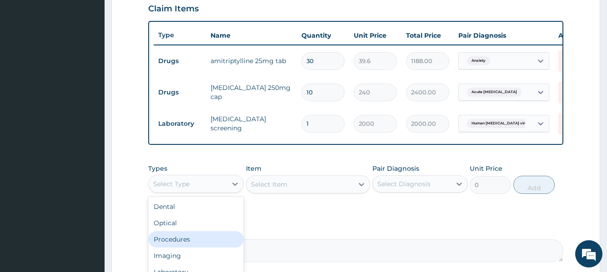
click at [199, 240] on div "Procedures" at bounding box center [195, 239] width 95 height 16
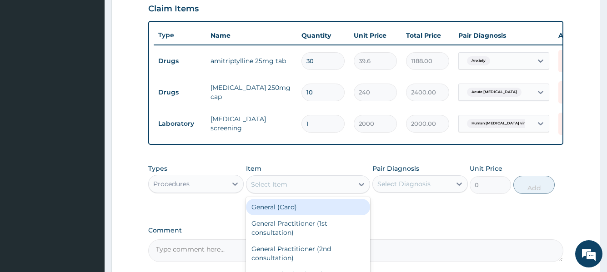
click at [310, 192] on div "Select Item" at bounding box center [299, 184] width 107 height 15
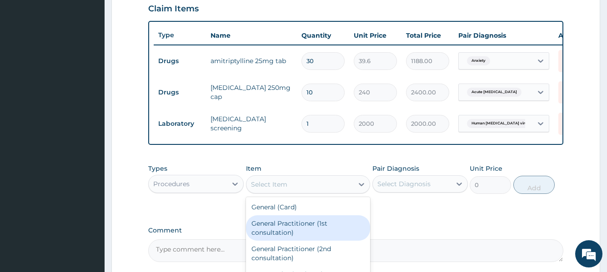
click at [307, 231] on div "General Practitioner (1st consultation)" at bounding box center [308, 227] width 124 height 25
type input "3000"
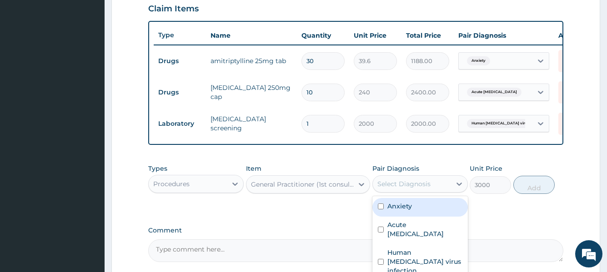
click at [423, 185] on div "Select Diagnosis" at bounding box center [412, 184] width 78 height 15
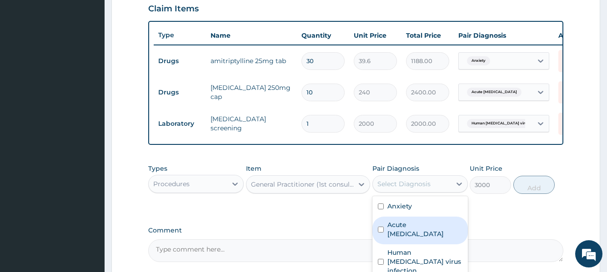
click at [413, 237] on div "Acute peptic ulcer" at bounding box center [419, 231] width 95 height 28
checkbox input "true"
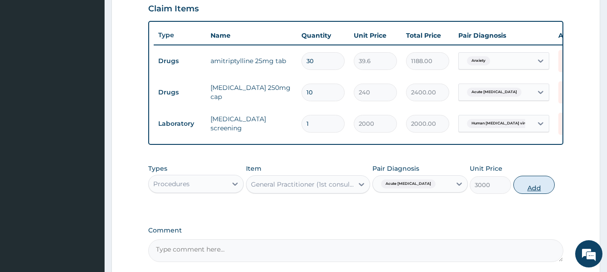
click at [533, 194] on button "Add" at bounding box center [533, 185] width 41 height 18
type input "0"
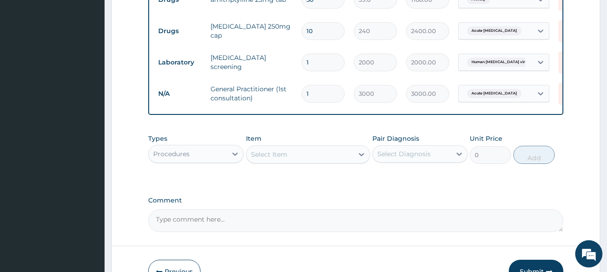
scroll to position [381, 0]
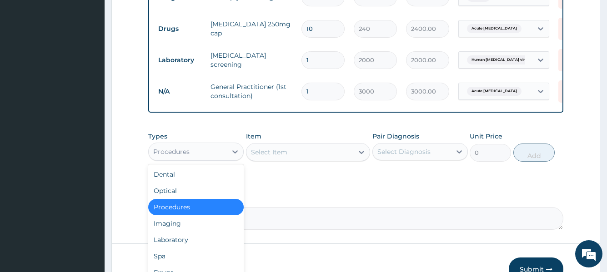
click at [211, 161] on div "Procedures" at bounding box center [195, 152] width 95 height 18
click at [176, 248] on div "Laboratory" at bounding box center [195, 240] width 95 height 16
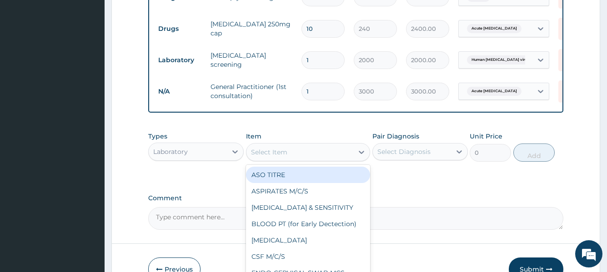
click at [291, 159] on div "Select Item" at bounding box center [299, 152] width 107 height 15
type input "MAL"
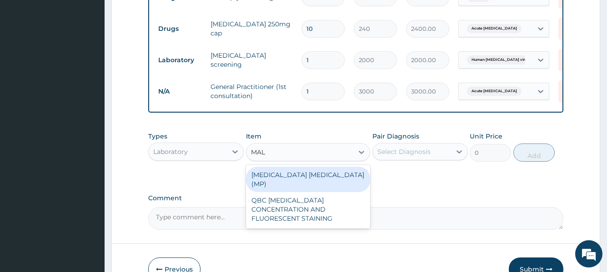
click at [292, 176] on div "MALARIA PARASITE (MP)" at bounding box center [308, 179] width 124 height 25
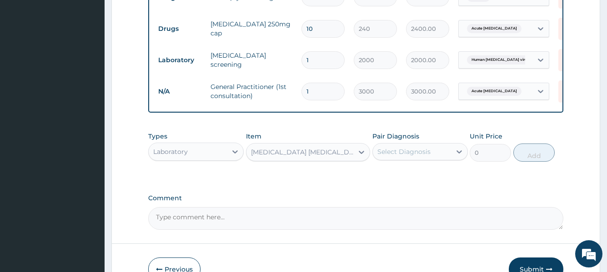
type input "1400"
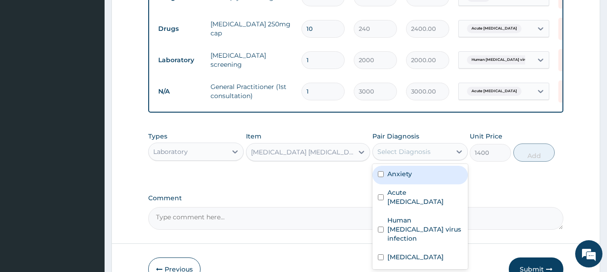
click at [415, 156] on div "Select Diagnosis" at bounding box center [403, 151] width 53 height 9
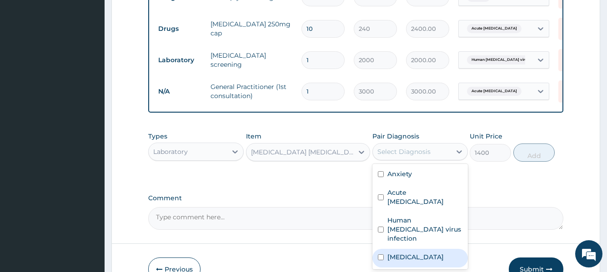
click at [409, 253] on label "Malaria" at bounding box center [415, 257] width 56 height 9
checkbox input "true"
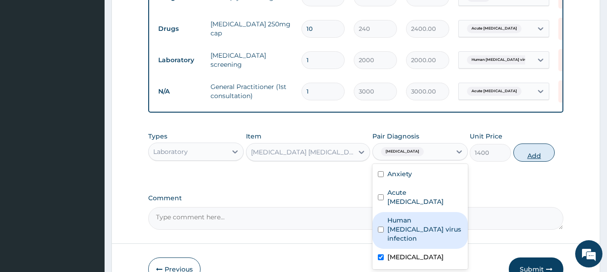
click at [537, 161] on button "Add" at bounding box center [533, 153] width 41 height 18
type input "0"
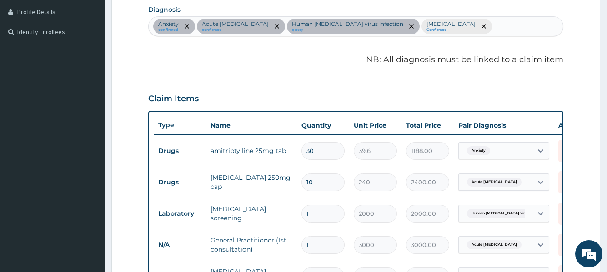
scroll to position [217, 0]
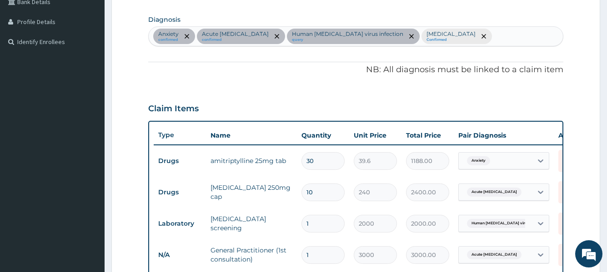
click at [468, 32] on div "Anxiety confirmed Acute peptic ulcer confirmed Human immunodeficiency virus inf…" at bounding box center [355, 36] width 413 height 19
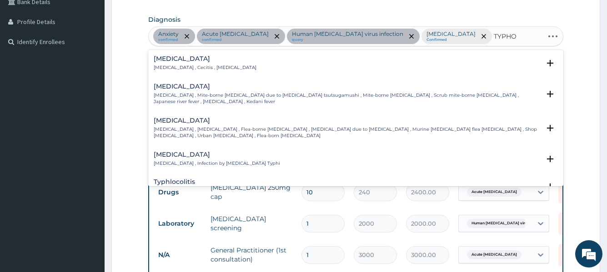
type input "TYPHOI"
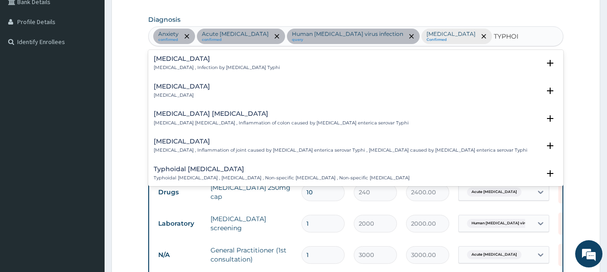
click at [236, 68] on p "Typhoid fever , Infection by Salmonella Typhi" at bounding box center [217, 68] width 126 height 6
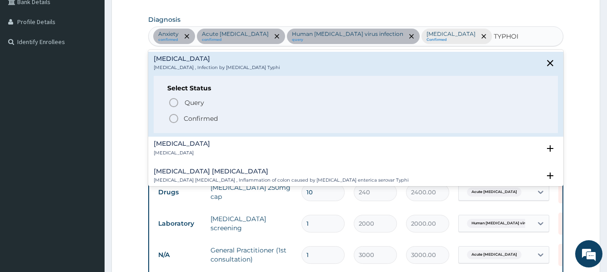
click at [194, 118] on p "Confirmed" at bounding box center [201, 118] width 34 height 9
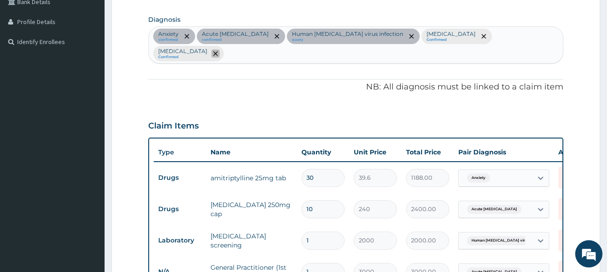
click at [218, 51] on icon "remove selection option" at bounding box center [215, 53] width 5 height 5
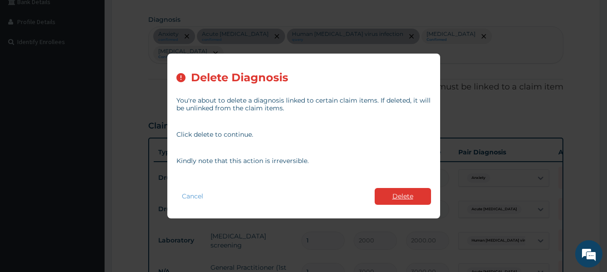
click at [411, 198] on button "Delete" at bounding box center [402, 196] width 56 height 17
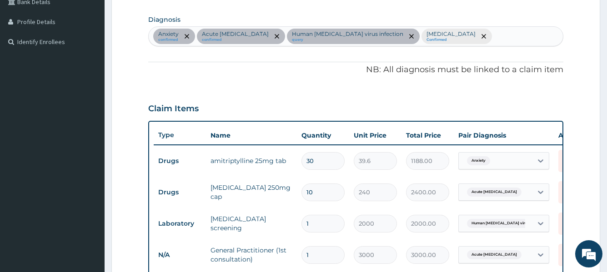
click at [465, 31] on div "Anxiety confirmed Acute peptic ulcer confirmed Human immunodeficiency virus inf…" at bounding box center [355, 36] width 413 height 19
type input "TYPHOI"
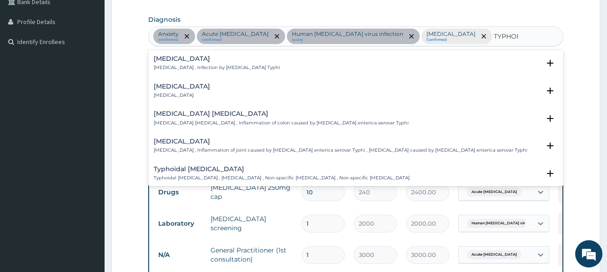
click at [319, 76] on div "Typhoid fever Typhoid fever , Infection by Salmonella Typhi Select Status Query…" at bounding box center [355, 66] width 414 height 28
click at [259, 65] on div "Typhoid fever Typhoid fever , Infection by Salmonella Typhi" at bounding box center [355, 63] width 403 height 16
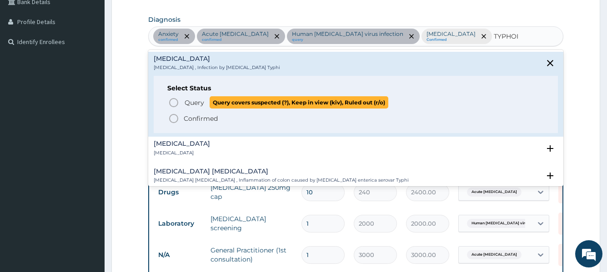
click at [194, 107] on span "Query" at bounding box center [194, 102] width 20 height 9
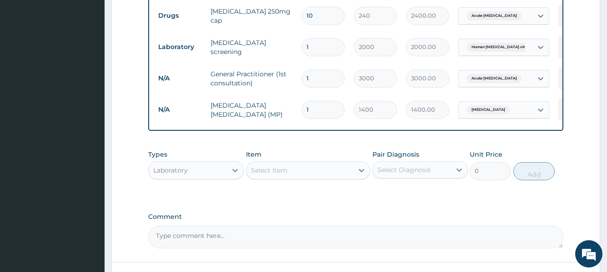
scroll to position [417, 0]
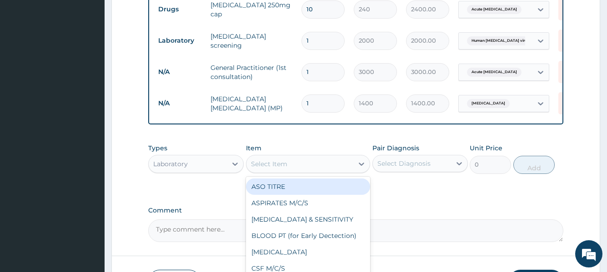
click at [287, 157] on div "Select Item" at bounding box center [299, 164] width 107 height 15
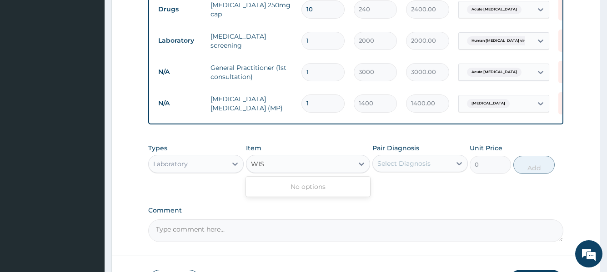
type input "WI"
click at [297, 179] on div "WIDAL REACTION" at bounding box center [308, 187] width 124 height 16
type input "2000"
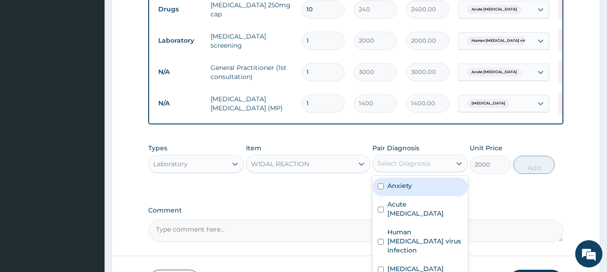
click at [404, 156] on div "Select Diagnosis" at bounding box center [412, 163] width 78 height 15
checkbox input "true"
click at [527, 162] on button "Add" at bounding box center [533, 165] width 41 height 18
type input "0"
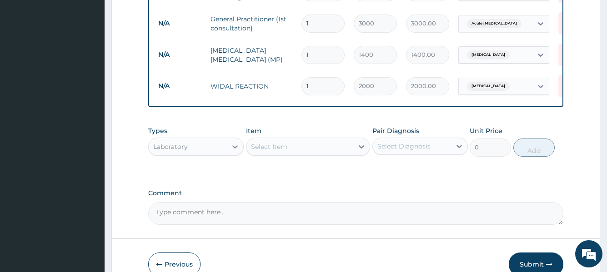
scroll to position [503, 0]
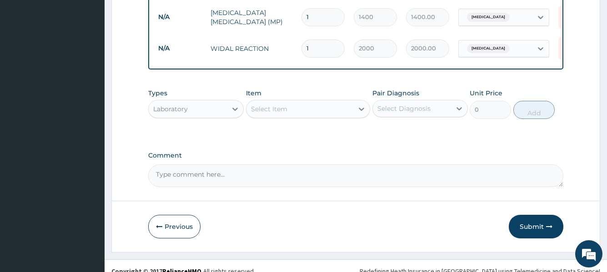
click at [224, 102] on div "Laboratory" at bounding box center [188, 109] width 78 height 15
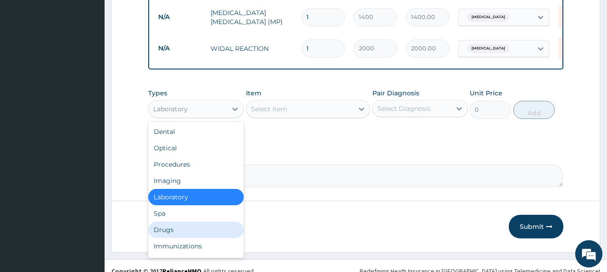
click at [180, 222] on div "Drugs" at bounding box center [195, 230] width 95 height 16
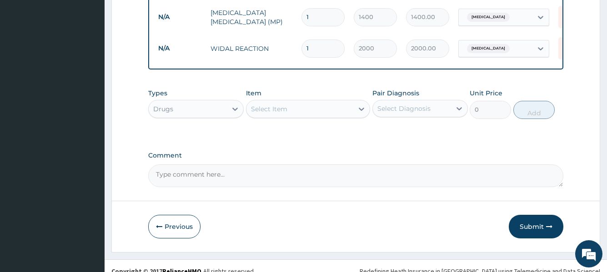
click at [330, 102] on div "Select Item" at bounding box center [299, 109] width 107 height 15
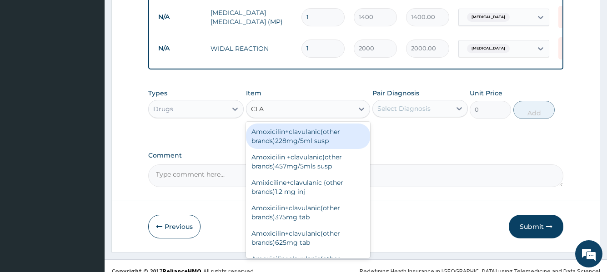
type input "CLAR"
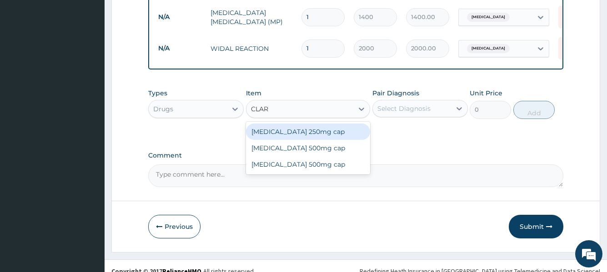
click at [319, 125] on div "Clarithromycin 250mg cap" at bounding box center [308, 132] width 124 height 16
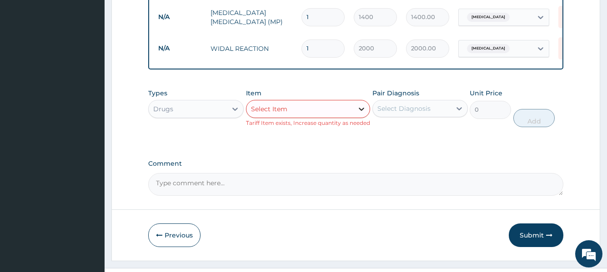
click at [353, 101] on div at bounding box center [361, 109] width 16 height 16
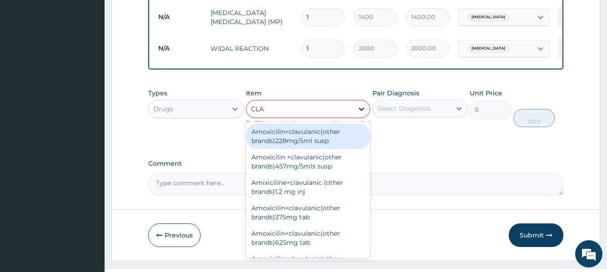
type input "CLAR"
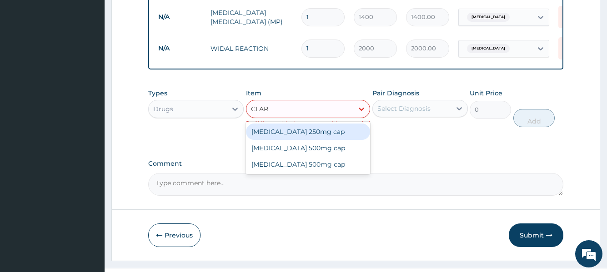
click at [329, 125] on div "Clarithromycin 250mg cap" at bounding box center [308, 132] width 124 height 16
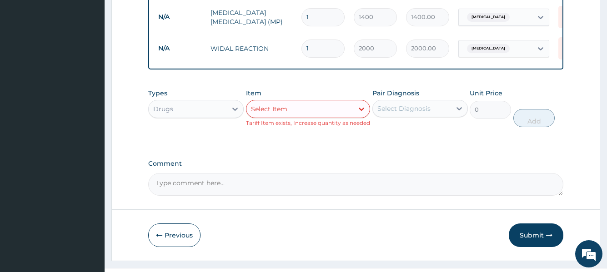
click at [398, 119] on div "Types Drugs Item option Clarithromycin 250mg cap, selected. Select is focused ,…" at bounding box center [355, 108] width 414 height 48
click at [399, 108] on div "Pair Diagnosis Select Diagnosis" at bounding box center [419, 108] width 95 height 39
click at [401, 104] on div "Select Diagnosis" at bounding box center [403, 108] width 53 height 9
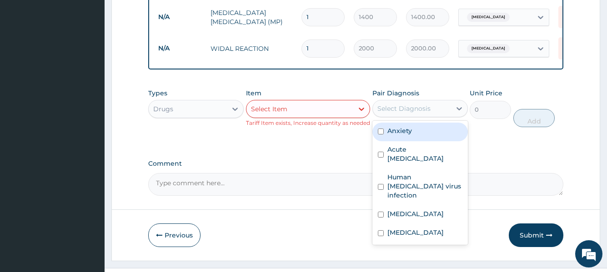
click at [333, 102] on div "Select Item" at bounding box center [299, 109] width 107 height 15
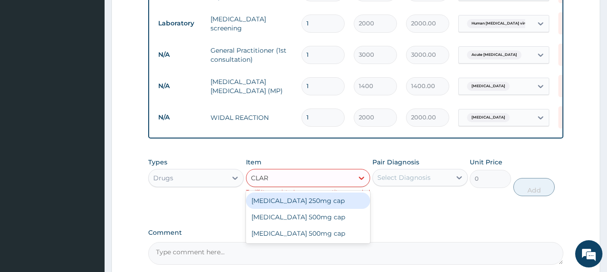
scroll to position [434, 0]
type input "CLAR"
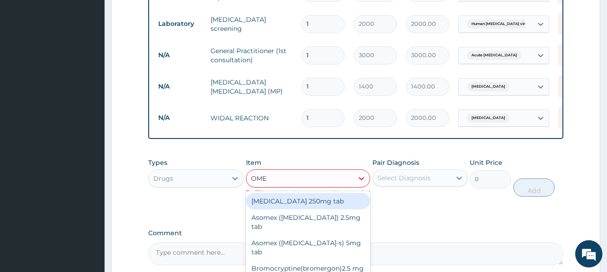
type input "OMEP"
click at [283, 193] on div "Omeprazole 20mg" at bounding box center [308, 201] width 124 height 16
type input "90"
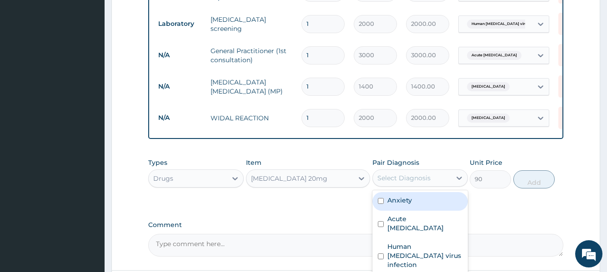
click at [394, 174] on div "Select Diagnosis" at bounding box center [403, 178] width 53 height 9
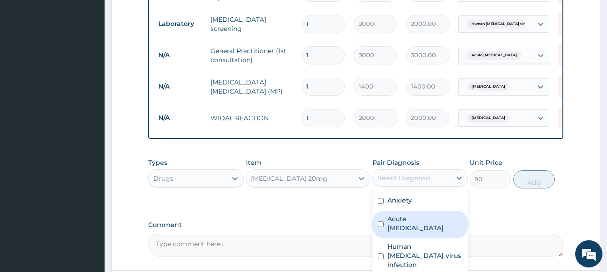
click at [401, 214] on label "Acute peptic ulcer" at bounding box center [424, 223] width 75 height 18
checkbox input "true"
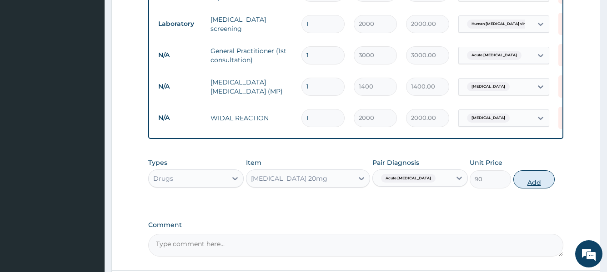
click at [527, 173] on button "Add" at bounding box center [533, 179] width 41 height 18
type input "0"
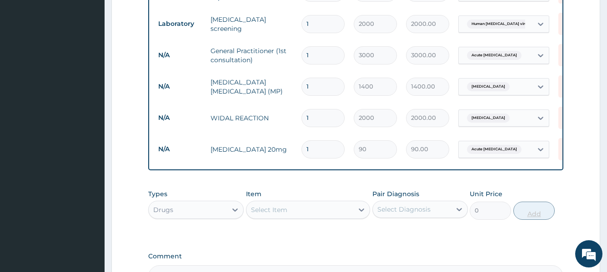
type input "0.00"
type input "2"
type input "180.00"
type input "20"
type input "1800.00"
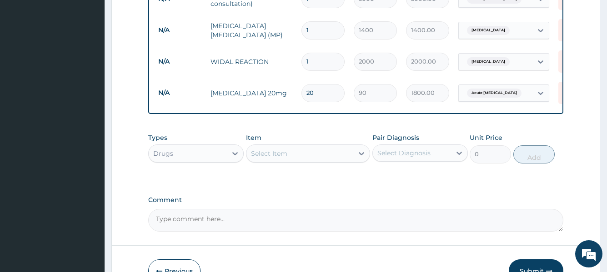
scroll to position [494, 0]
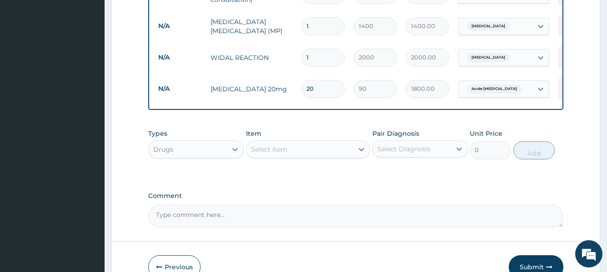
type input "20"
click at [325, 143] on div "Select Item" at bounding box center [299, 149] width 107 height 15
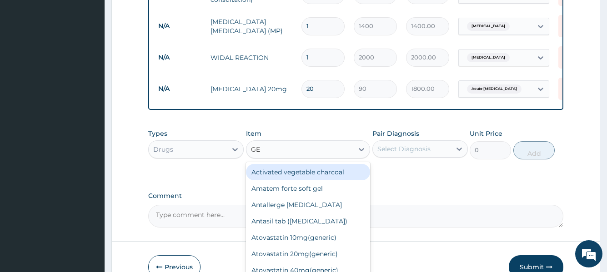
type input "GEL"
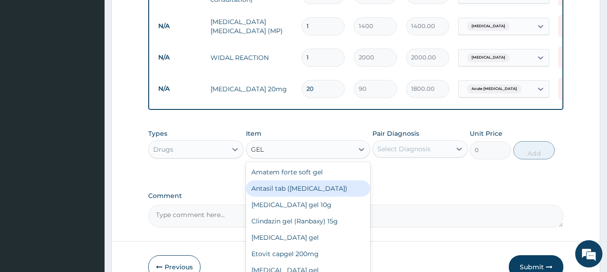
click at [304, 180] on div "Antasil tab (gelusil)" at bounding box center [308, 188] width 124 height 16
type input "24"
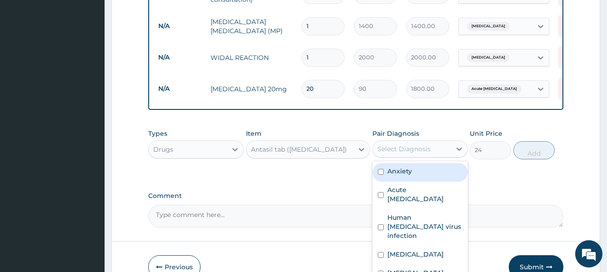
click at [428, 144] on div "Select Diagnosis" at bounding box center [403, 148] width 53 height 9
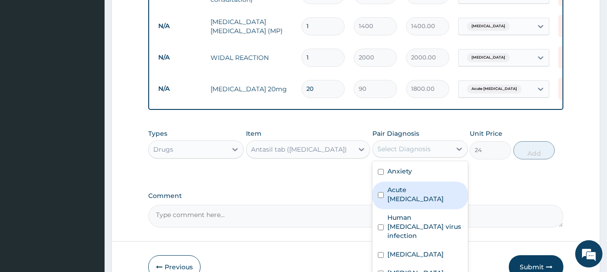
click at [420, 185] on label "Acute peptic ulcer" at bounding box center [424, 194] width 75 height 18
checkbox input "true"
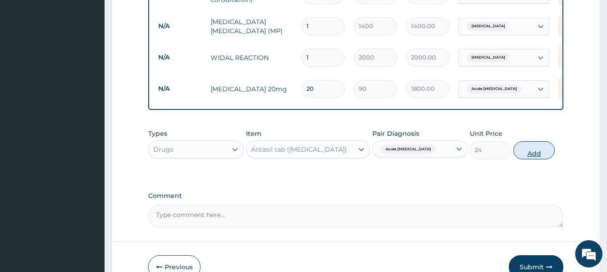
click at [541, 141] on button "Add" at bounding box center [533, 150] width 41 height 18
type input "0"
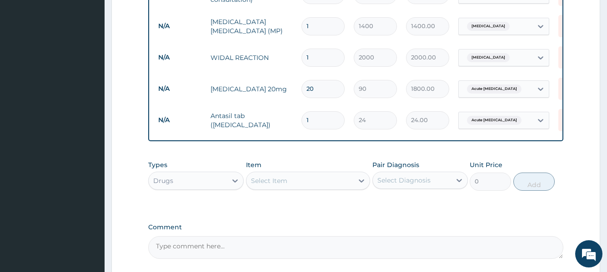
type input "0.00"
type input "4"
type input "96.00"
type input "42"
type input "1008.00"
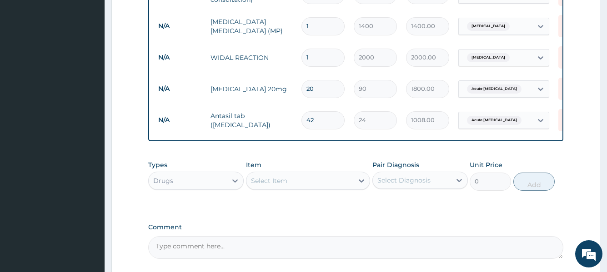
type input "42"
click at [283, 176] on div "Select Item" at bounding box center [269, 180] width 36 height 9
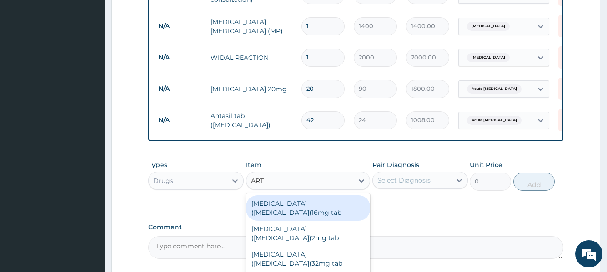
type input "ARTE"
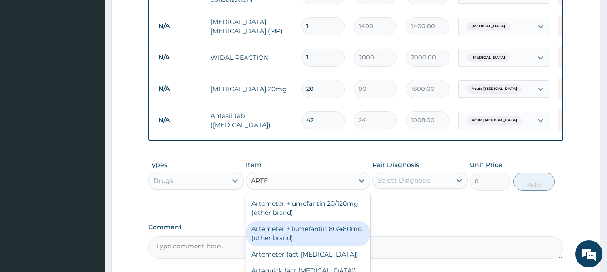
click at [288, 221] on div "Artemeter + lumefantin 80/480mg (other brand)" at bounding box center [308, 233] width 124 height 25
type input "192"
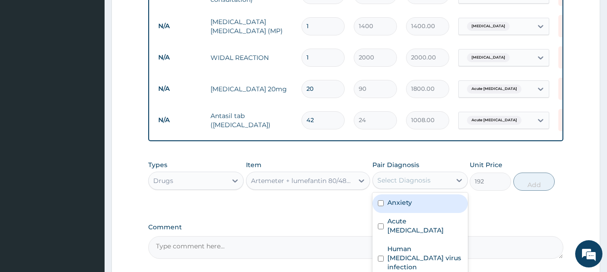
click at [435, 173] on div "Select Diagnosis" at bounding box center [412, 180] width 78 height 15
checkbox input "true"
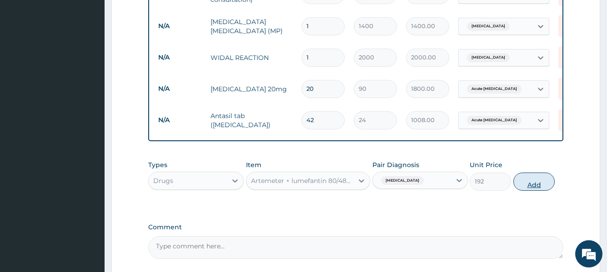
click at [525, 173] on button "Add" at bounding box center [533, 182] width 41 height 18
type input "0"
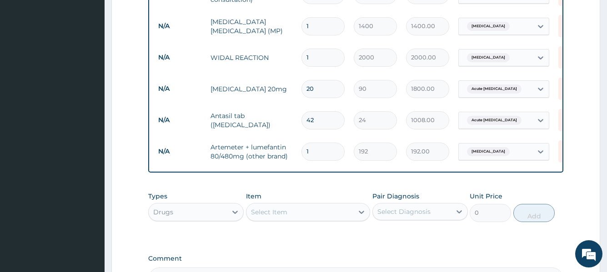
type input "0.00"
type input "6"
type input "1152.00"
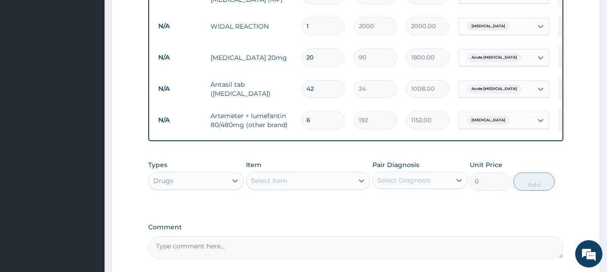
scroll to position [555, 0]
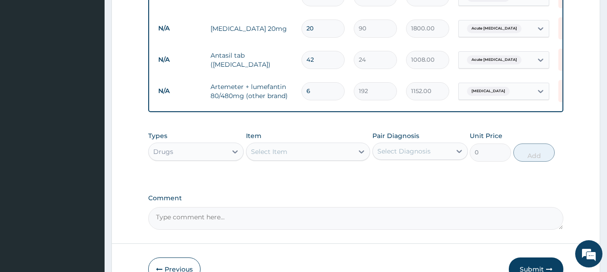
type input "6"
click at [333, 144] on div "Select Item" at bounding box center [299, 151] width 107 height 15
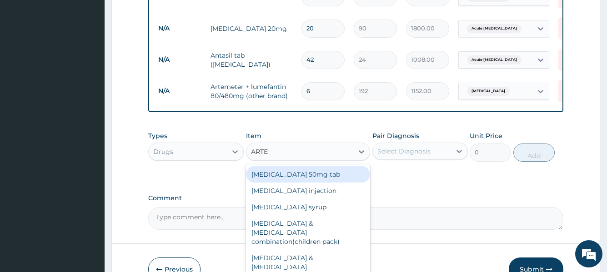
type input "ARTES"
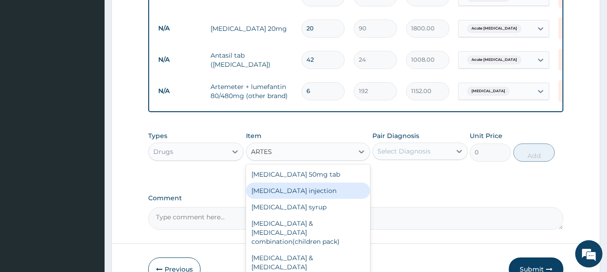
click at [319, 183] on div "Artesunate injection" at bounding box center [308, 191] width 124 height 16
type input "1140"
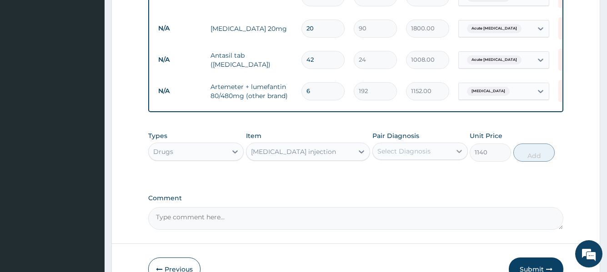
click at [451, 143] on div at bounding box center [459, 151] width 16 height 16
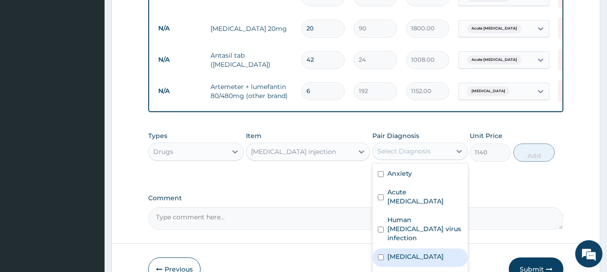
click at [410, 252] on label "Malaria" at bounding box center [415, 256] width 56 height 9
checkbox input "true"
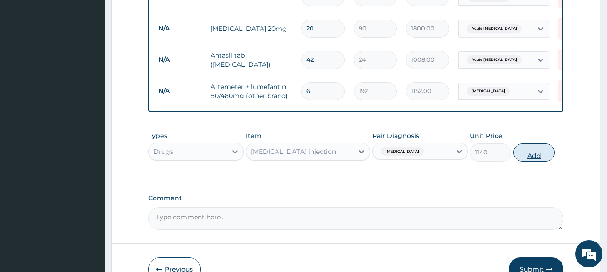
click at [526, 146] on button "Add" at bounding box center [533, 153] width 41 height 18
type input "0"
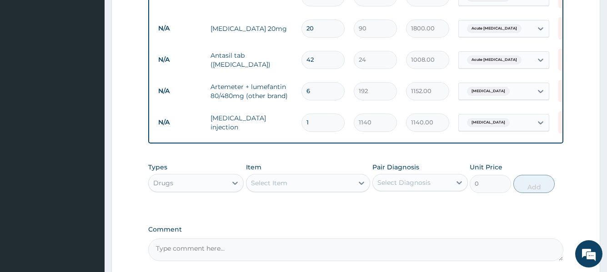
type input "0.00"
type input "3"
type input "3420.00"
type input "3"
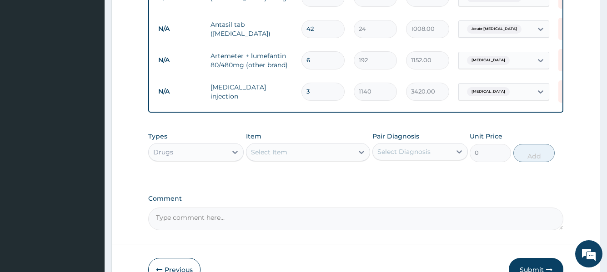
scroll to position [629, 0]
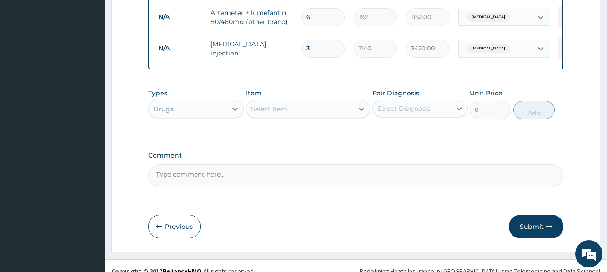
click at [350, 107] on div "Select Item" at bounding box center [308, 109] width 124 height 18
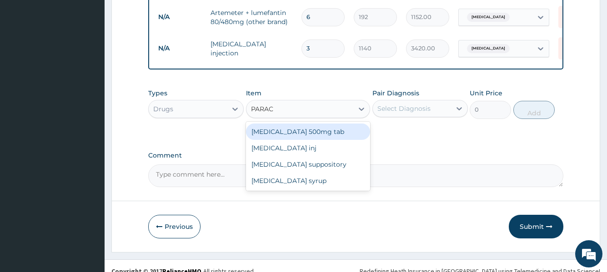
type input "PARACE"
click at [338, 124] on div "Paracetamol 500mg tab" at bounding box center [308, 132] width 124 height 16
type input "10"
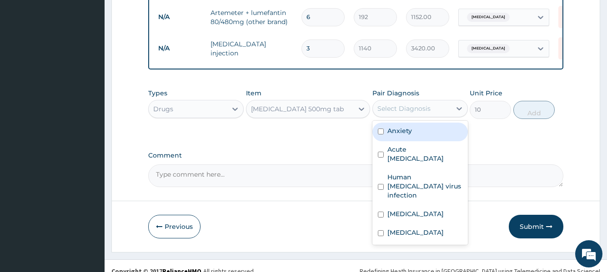
click at [410, 104] on div "Select Diagnosis" at bounding box center [403, 108] width 53 height 9
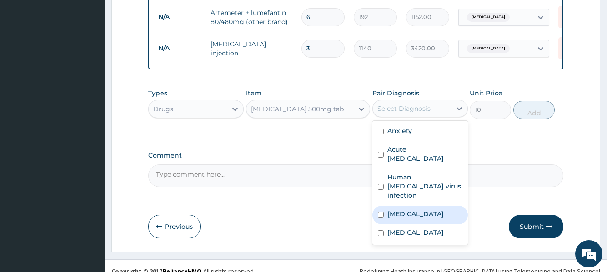
click at [396, 206] on div "Malaria" at bounding box center [419, 215] width 95 height 19
checkbox input "true"
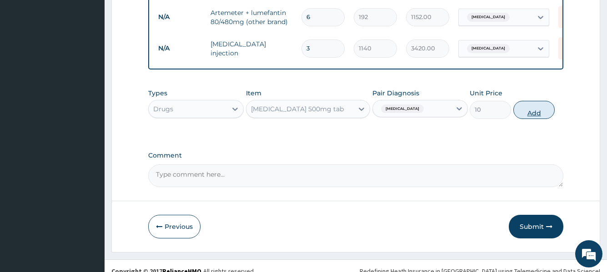
click at [533, 107] on button "Add" at bounding box center [533, 110] width 41 height 18
type input "0"
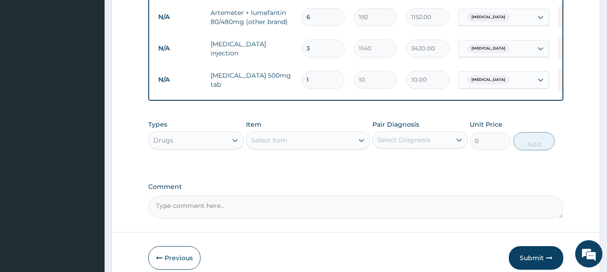
click at [308, 71] on input "1" at bounding box center [322, 80] width 43 height 18
type input "18"
type input "180.00"
type input "18"
click at [299, 133] on div "Select Item" at bounding box center [299, 140] width 107 height 15
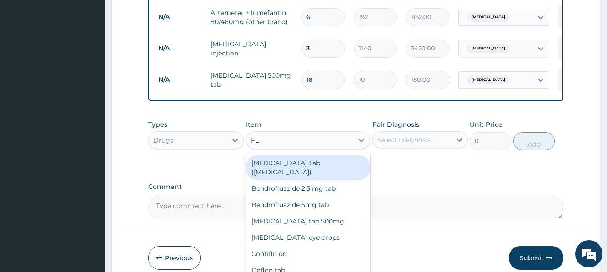
type input "FLA"
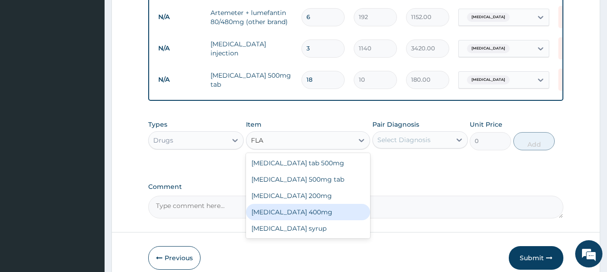
click at [280, 204] on div "Flagyl 400mg" at bounding box center [308, 212] width 124 height 16
type input "30"
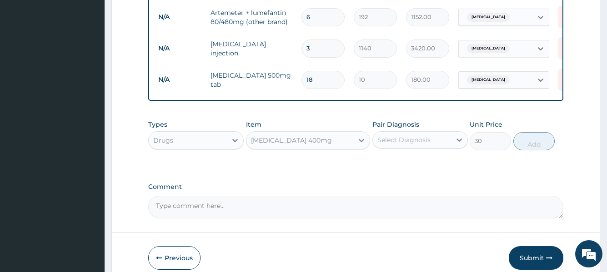
click at [397, 135] on div "Select Diagnosis" at bounding box center [403, 139] width 53 height 9
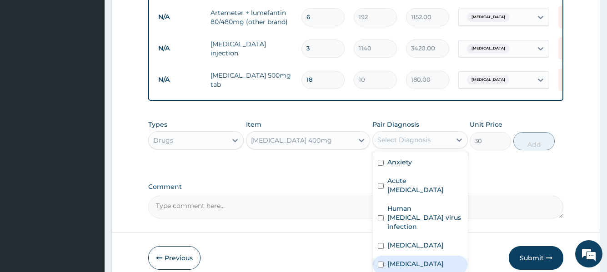
click at [432, 256] on div "Typhoid fever" at bounding box center [419, 265] width 95 height 19
checkbox input "true"
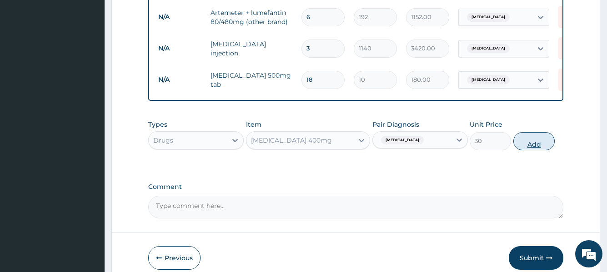
click at [536, 132] on button "Add" at bounding box center [533, 141] width 41 height 18
type input "0"
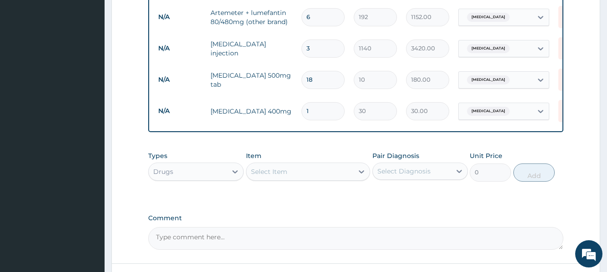
type input "21"
type input "630.00"
type input "21"
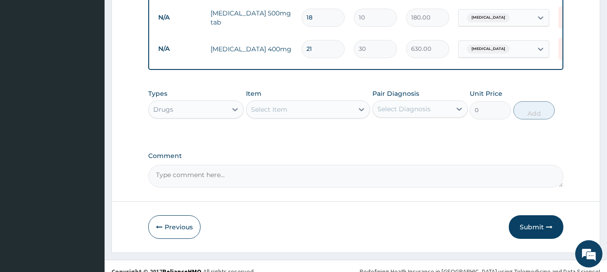
scroll to position [691, 0]
click at [530, 215] on button "Submit" at bounding box center [535, 227] width 55 height 24
